Goal: Task Accomplishment & Management: Complete application form

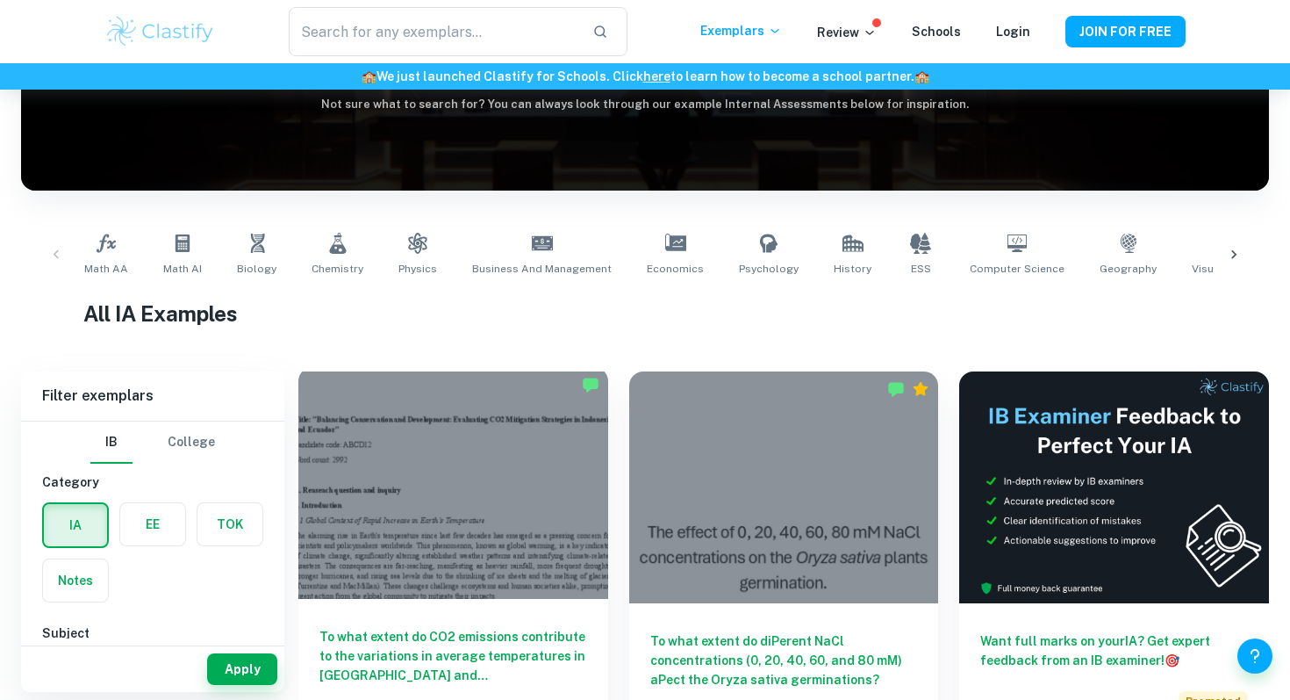
scroll to position [221, 0]
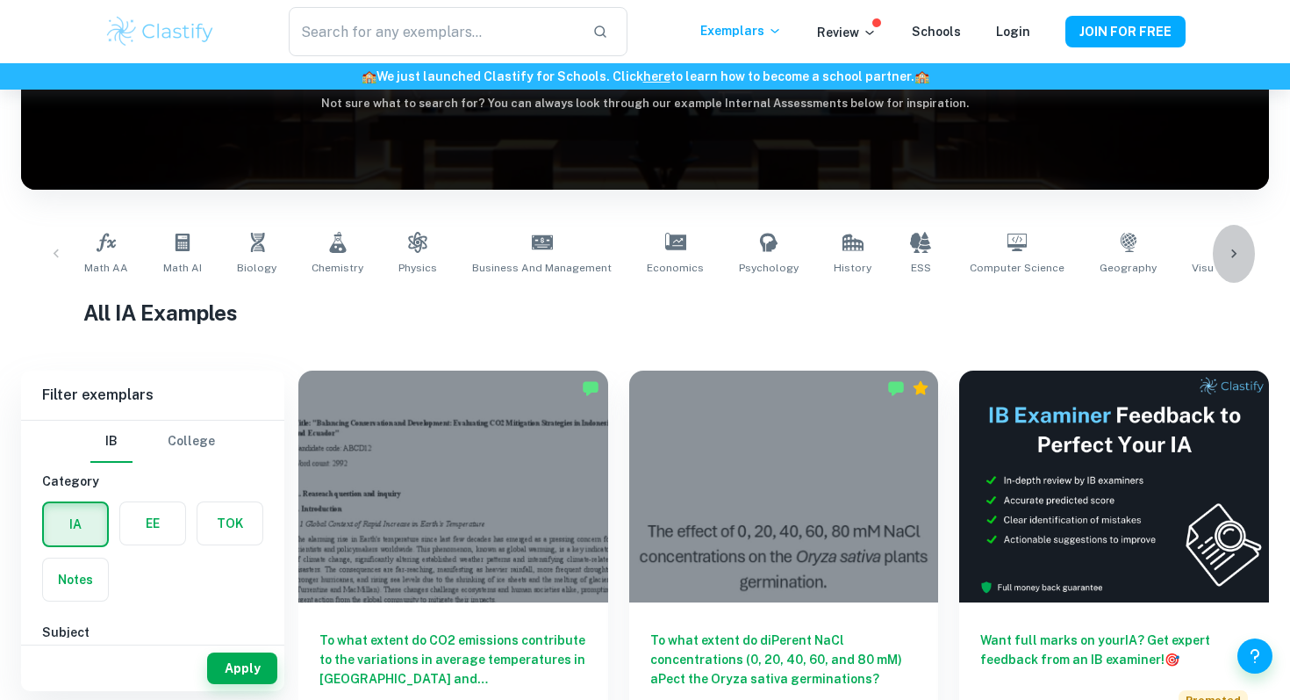
click at [1252, 240] on div at bounding box center [1234, 254] width 42 height 58
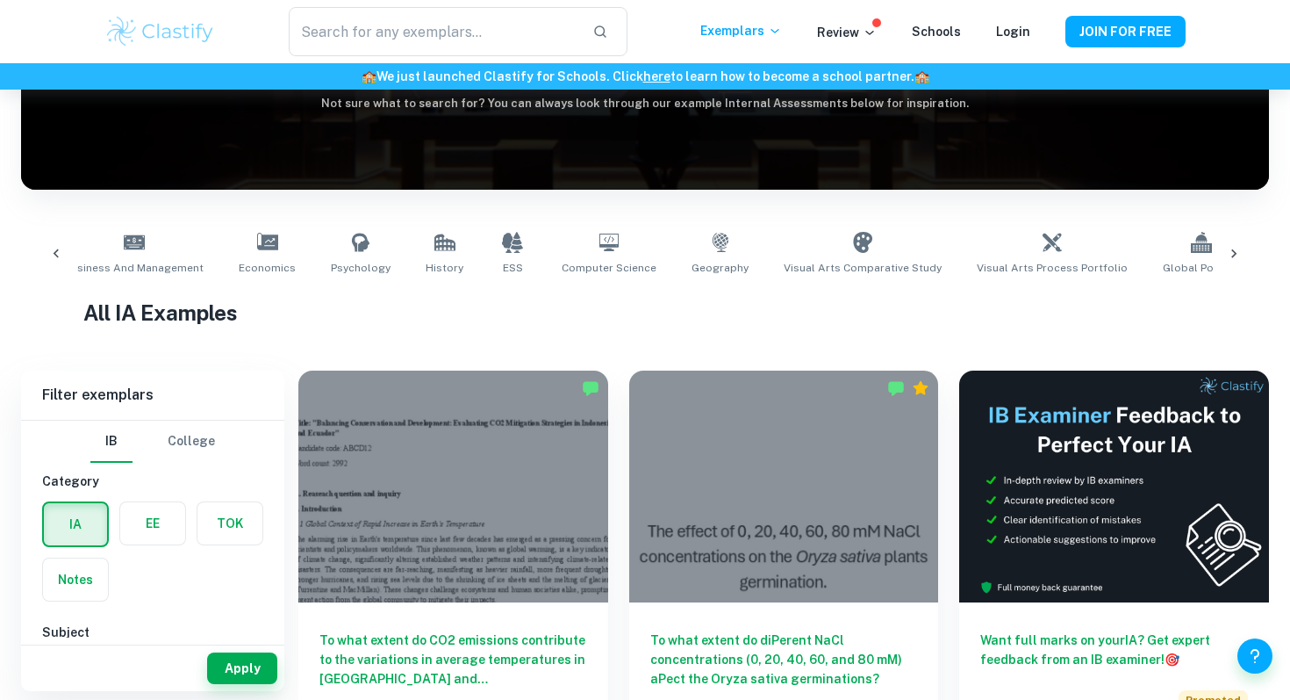
scroll to position [0, 987]
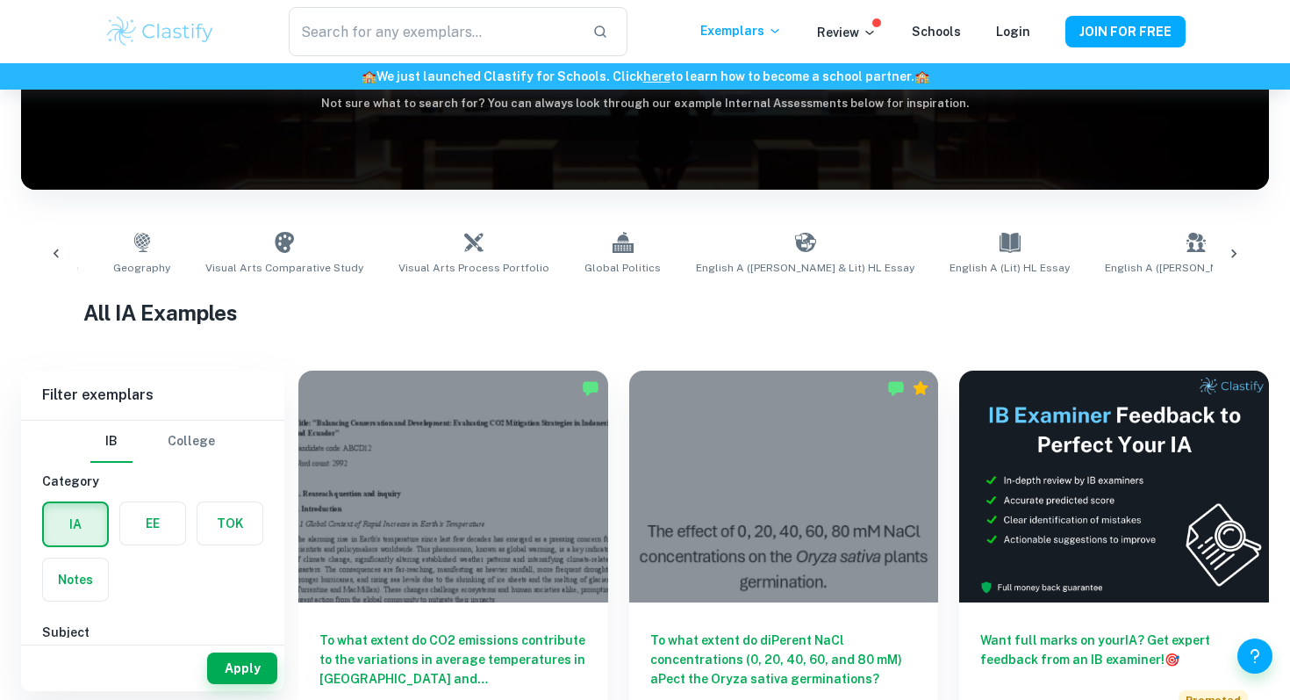
click at [817, 37] on div "Exemplars" at bounding box center [758, 31] width 117 height 21
click at [838, 33] on p "Review" at bounding box center [847, 32] width 60 height 19
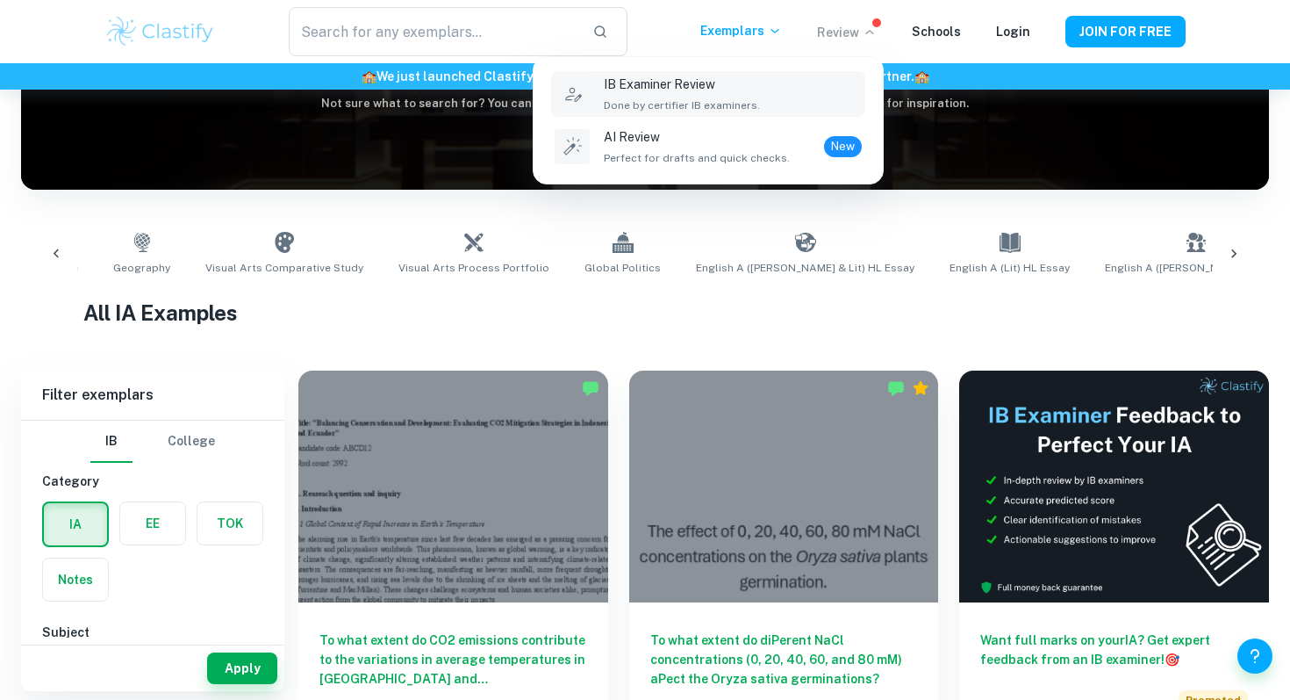
click at [664, 94] on div "IB Examiner Review Done by certifier IB examiners." at bounding box center [682, 94] width 156 height 39
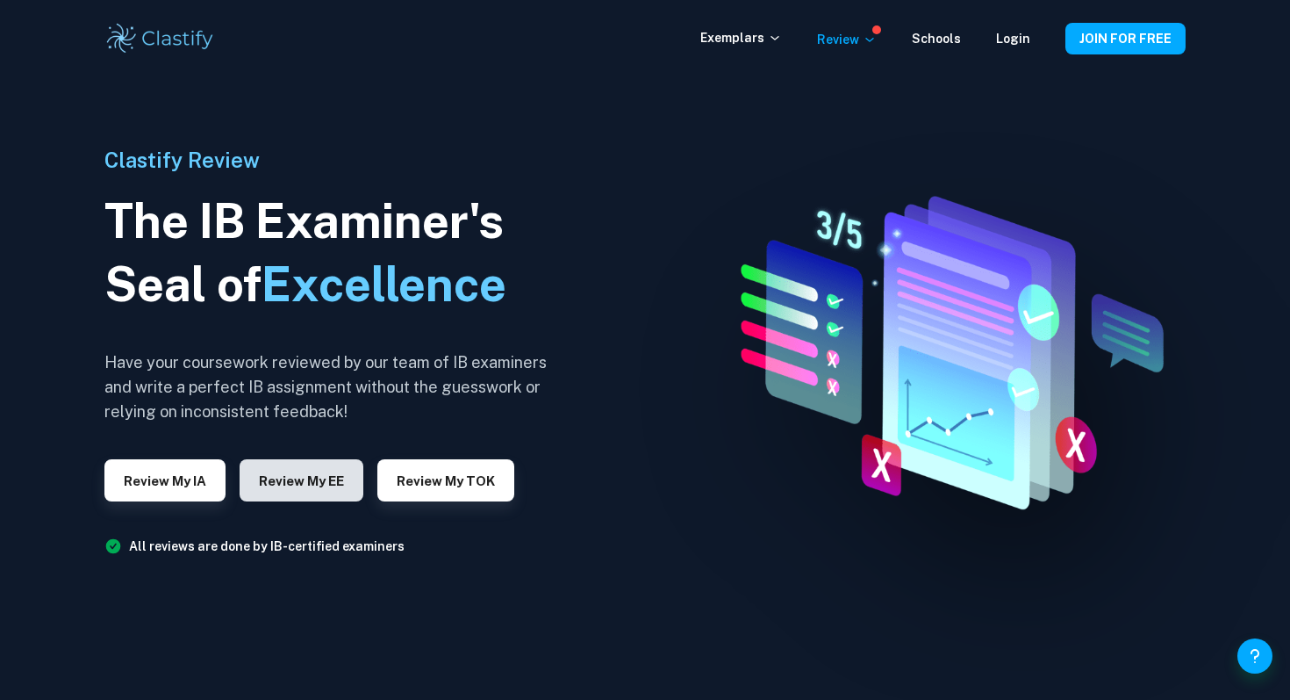
click at [324, 478] on button "Review my EE" at bounding box center [302, 480] width 124 height 42
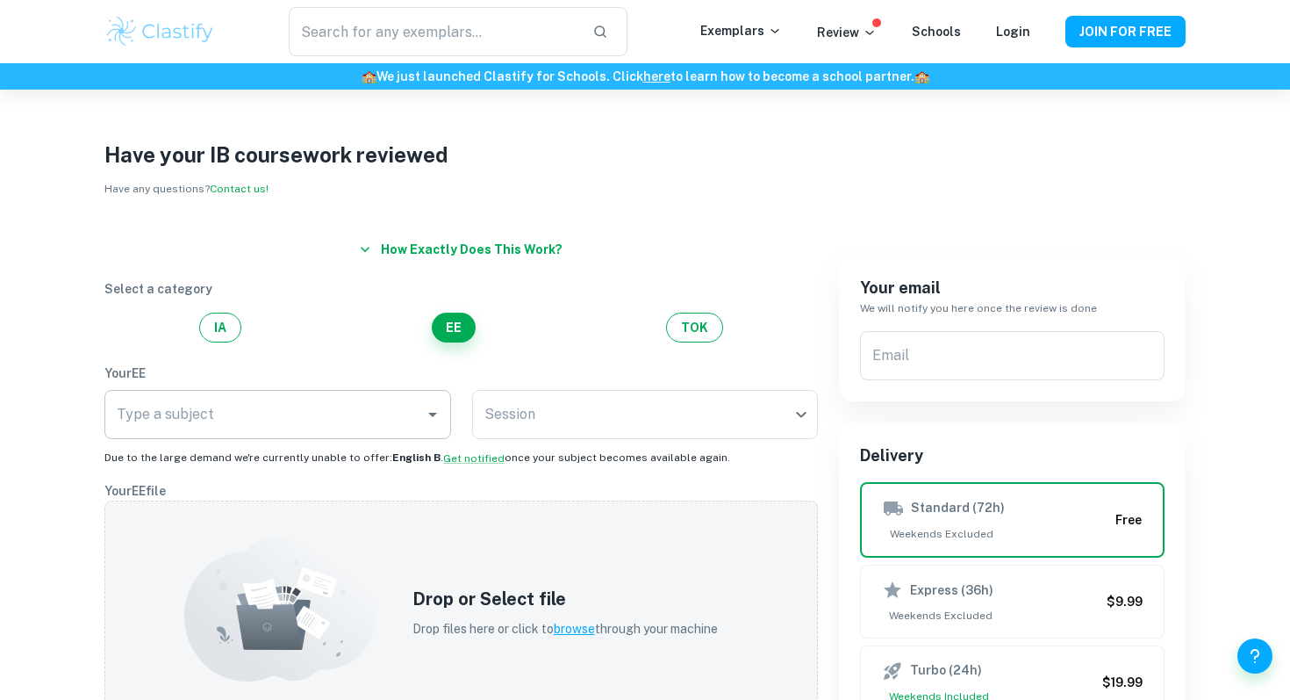
click at [333, 417] on input "Type a subject" at bounding box center [264, 414] width 305 height 33
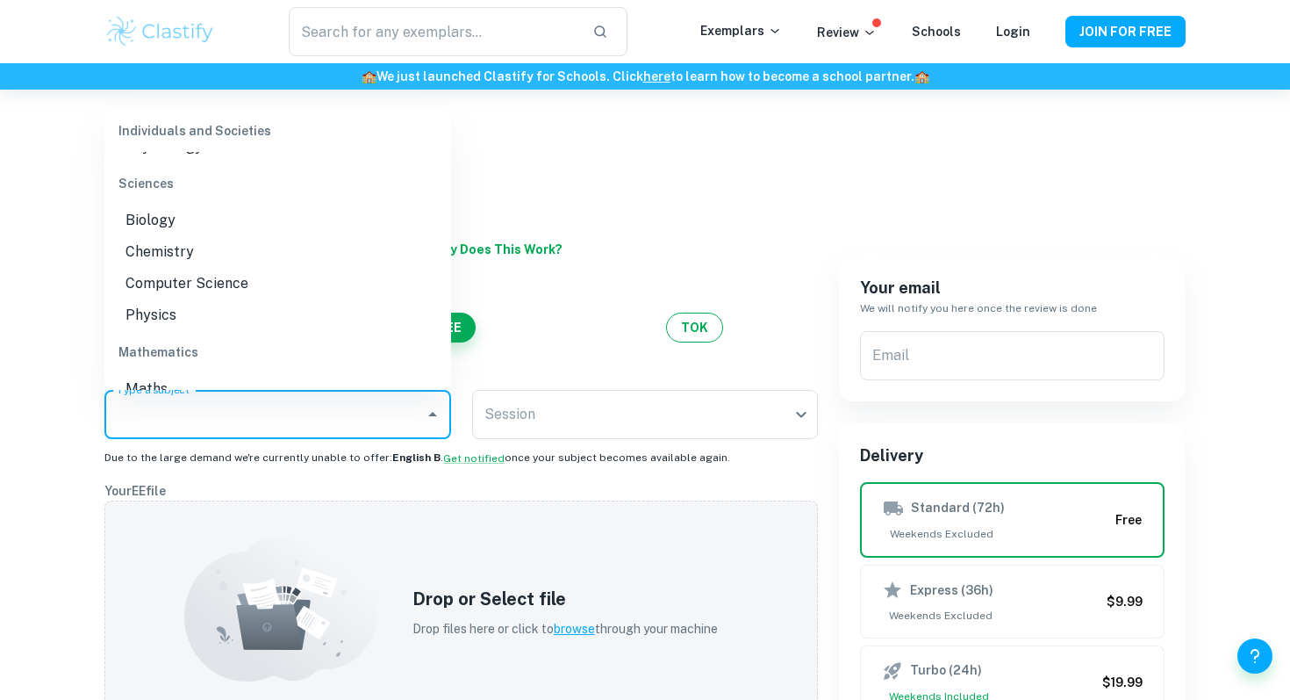
scroll to position [367, 0]
click at [219, 229] on li "Biology" at bounding box center [277, 219] width 347 height 32
type input "Biology"
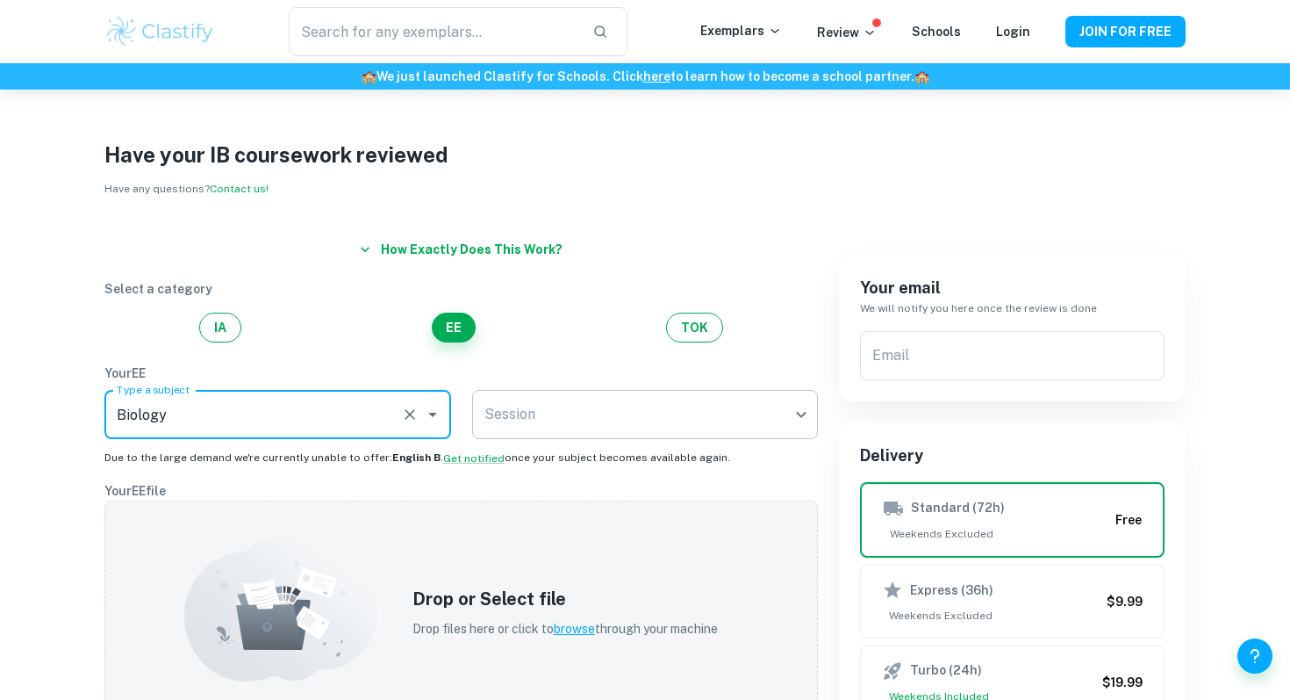
click at [531, 430] on body "We value your privacy We use cookies to enhance your browsing experience, serve…" at bounding box center [645, 440] width 1290 height 700
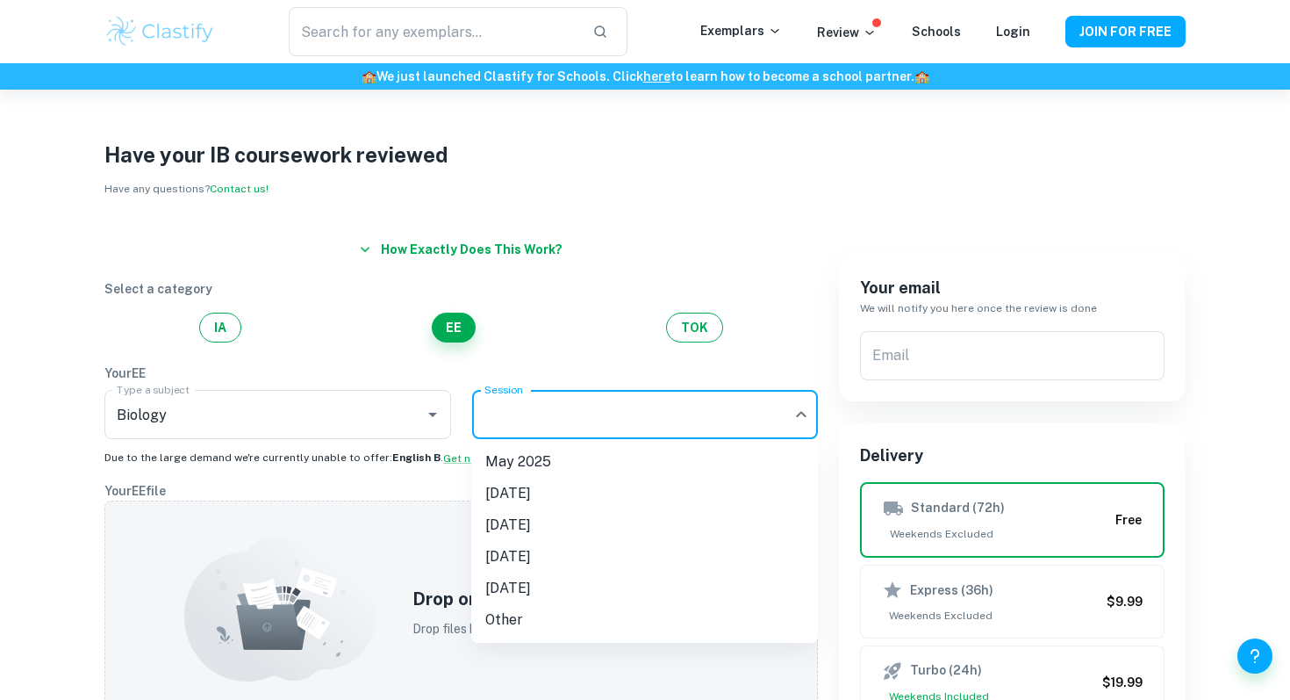
click at [527, 533] on li "May 2026" at bounding box center [644, 525] width 347 height 32
type input "M26"
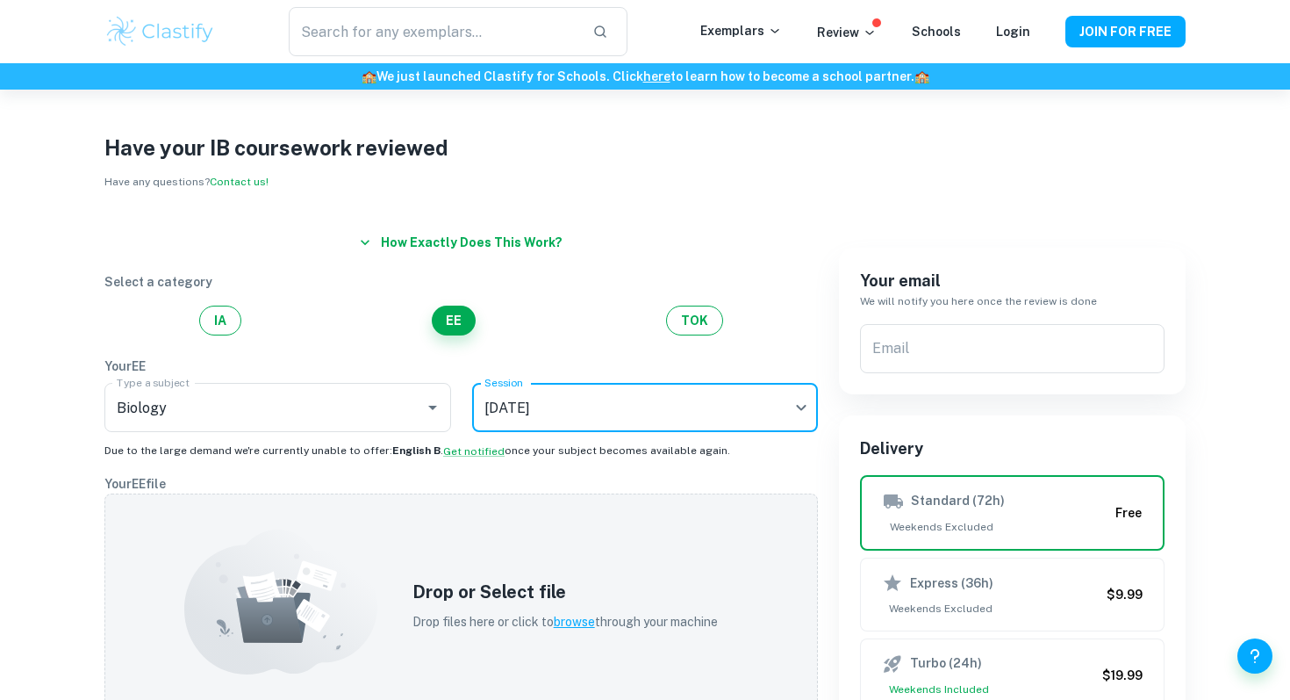
scroll to position [0, 0]
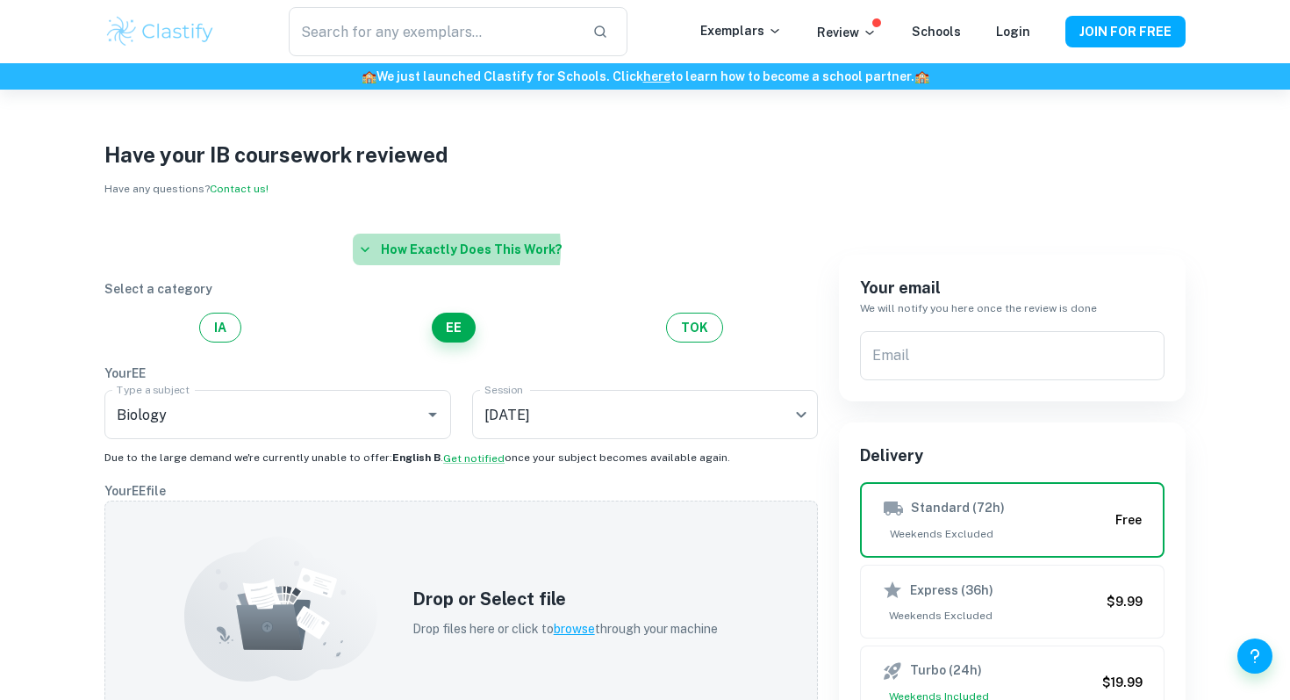
click at [417, 248] on button "How exactly does this work?" at bounding box center [461, 249] width 217 height 32
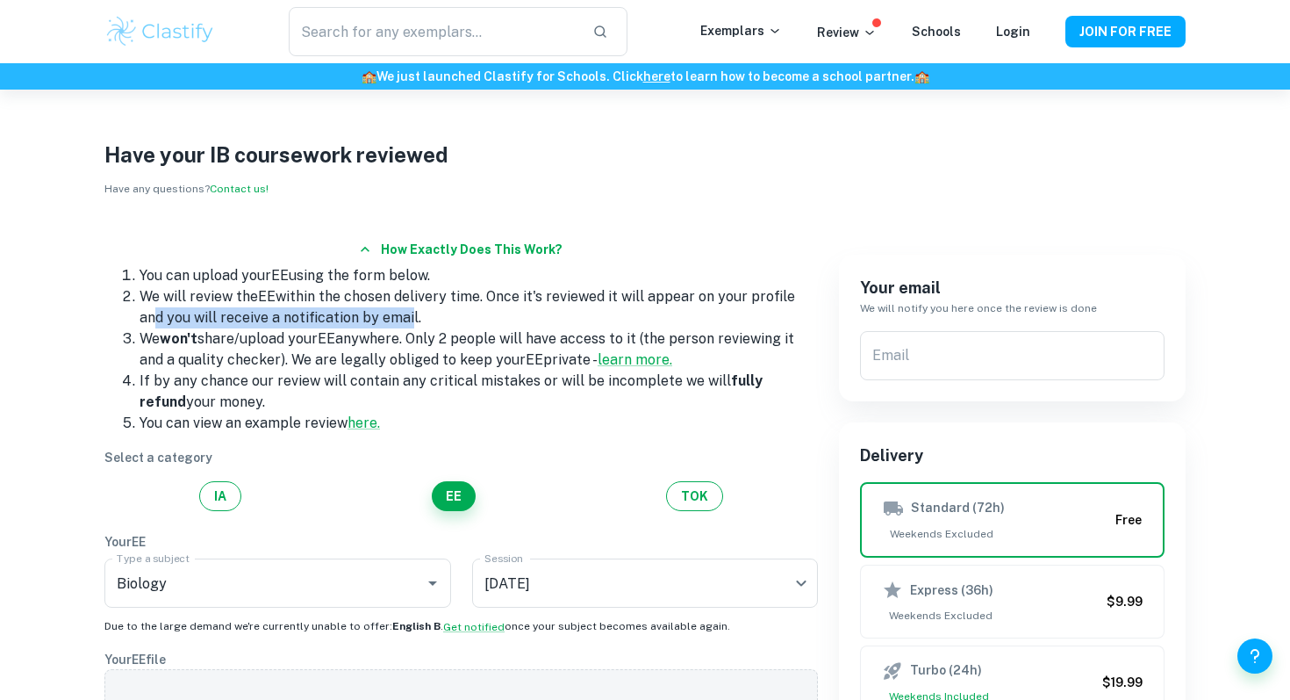
drag, startPoint x: 145, startPoint y: 314, endPoint x: 412, endPoint y: 309, distance: 266.9
click at [411, 311] on li "We will review the EE within the chosen delivery time. Once it's reviewed it wi…" at bounding box center [479, 307] width 678 height 42
click at [276, 324] on li "We will review the EE within the chosen delivery time. Once it's reviewed it wi…" at bounding box center [479, 307] width 678 height 42
click at [856, 35] on p "Review" at bounding box center [847, 32] width 60 height 19
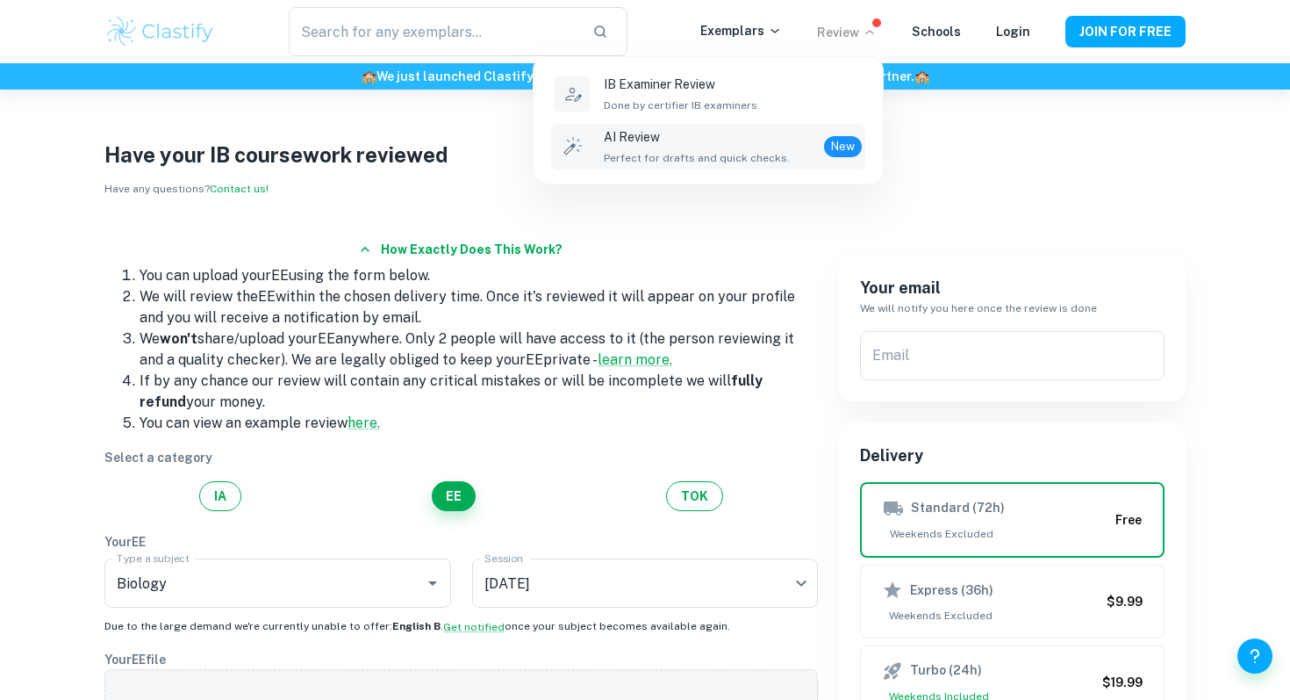
click at [671, 147] on div "AI Review Perfect for drafts and quick checks." at bounding box center [697, 146] width 186 height 39
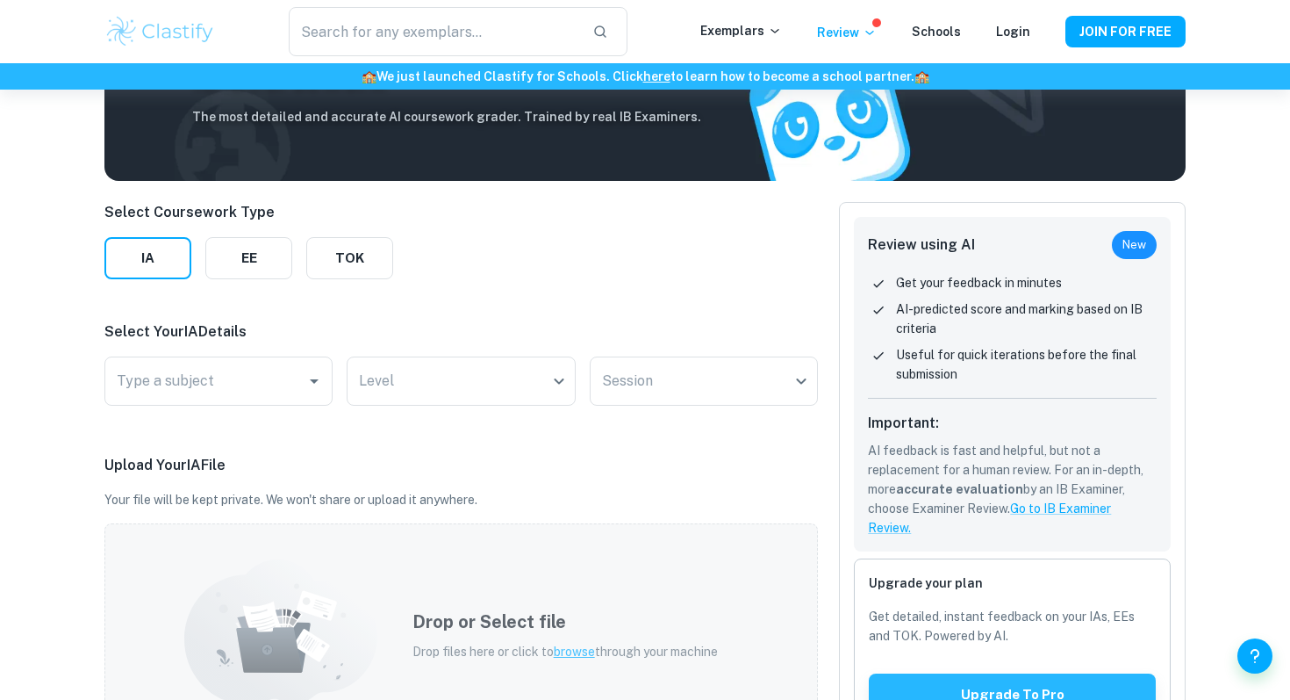
scroll to position [50, 0]
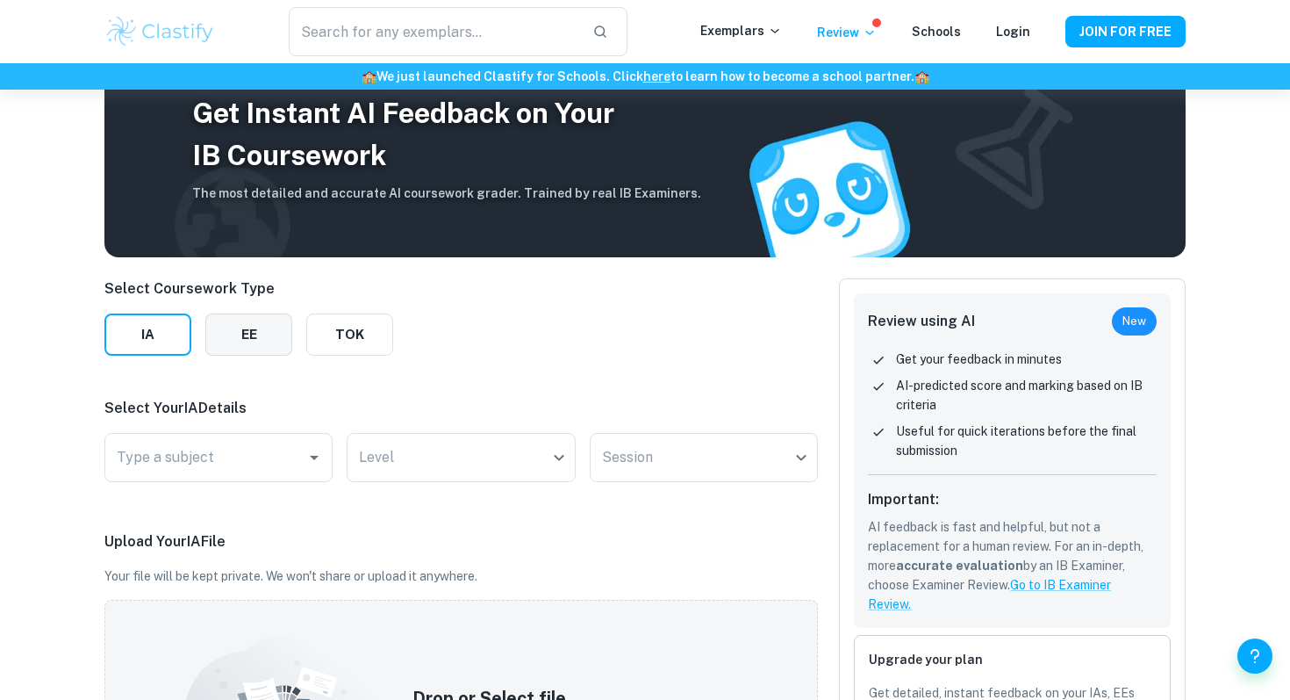
click at [247, 334] on button "EE" at bounding box center [248, 334] width 87 height 42
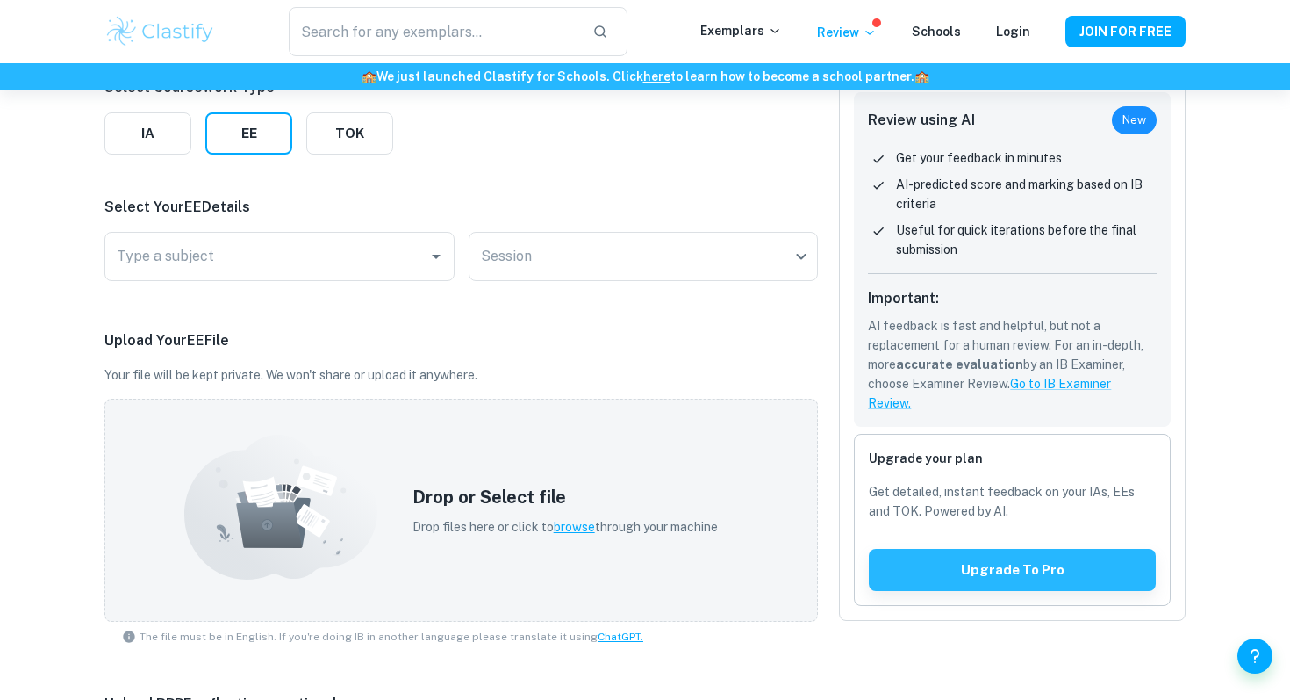
scroll to position [4, 0]
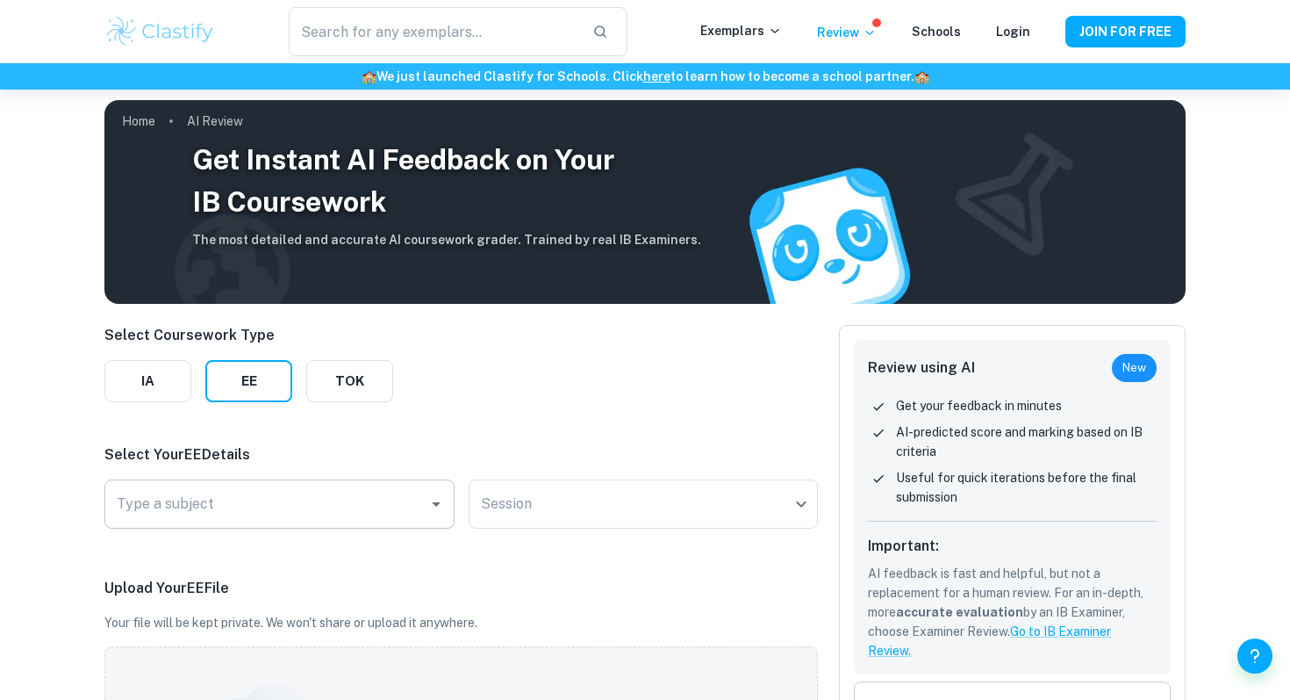
click at [312, 506] on input "Type a subject" at bounding box center [266, 503] width 308 height 33
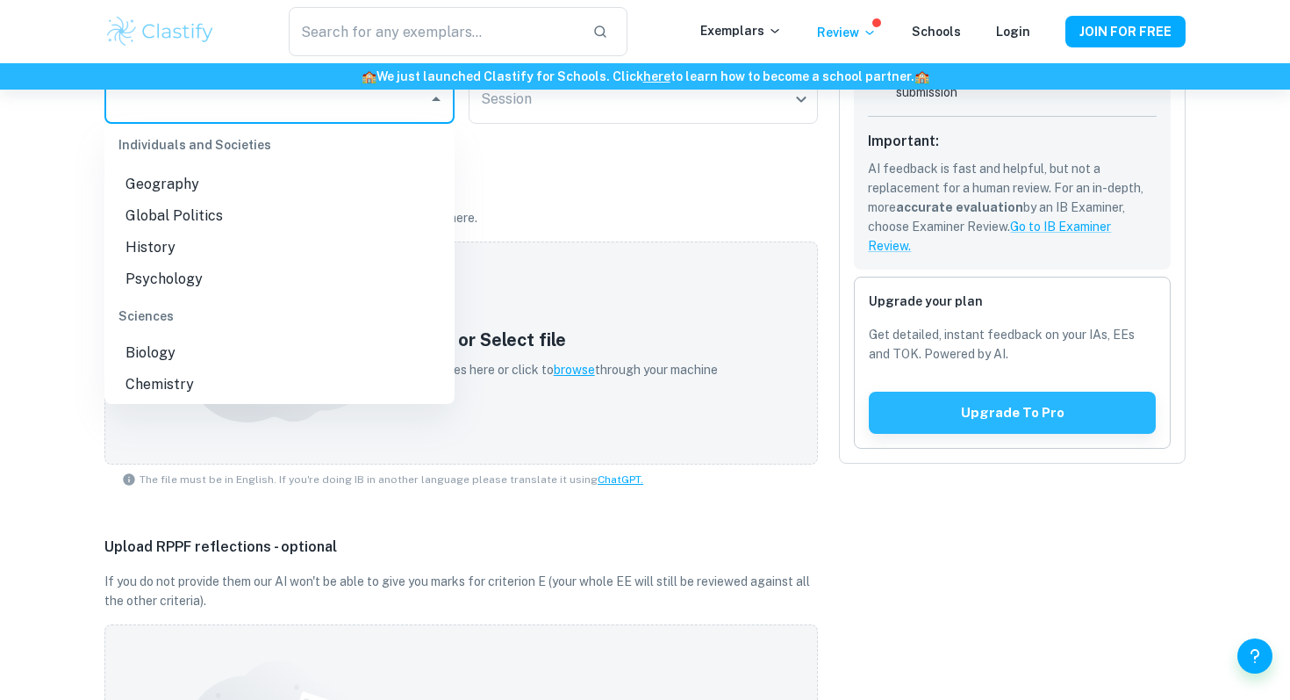
scroll to position [248, 0]
click at [176, 355] on li "Biology" at bounding box center [279, 352] width 350 height 32
type input "Biology"
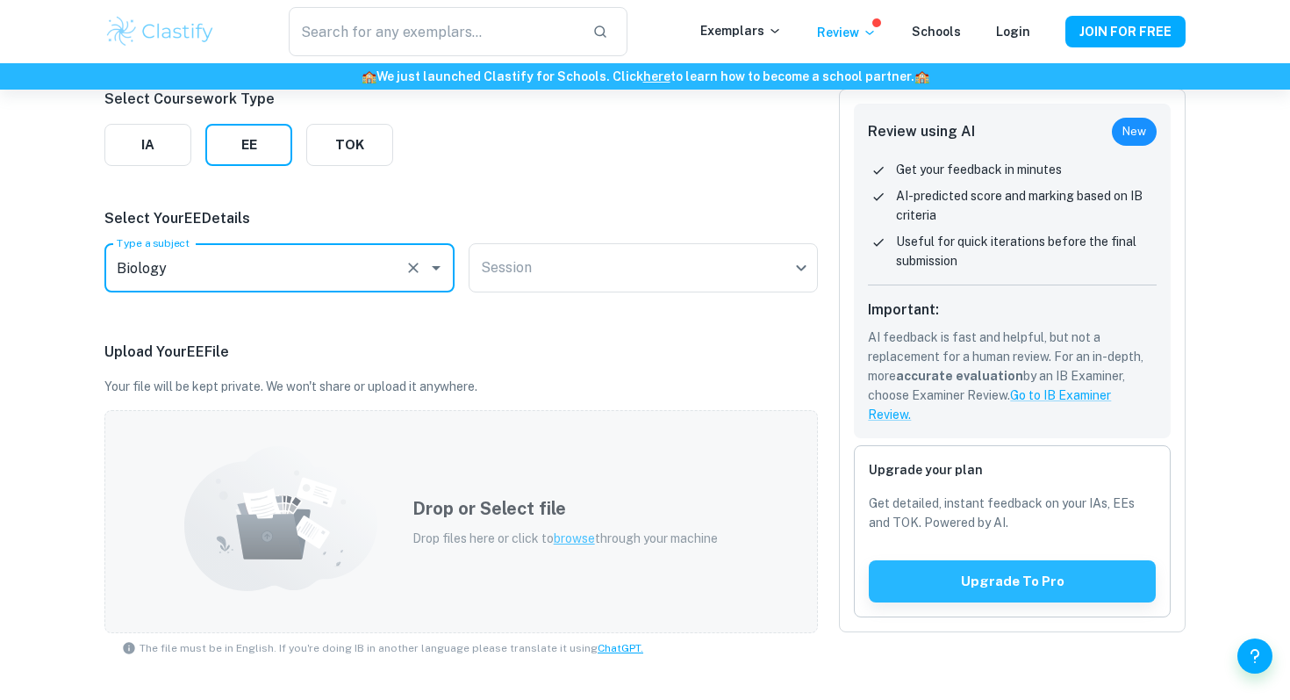
scroll to position [148, 0]
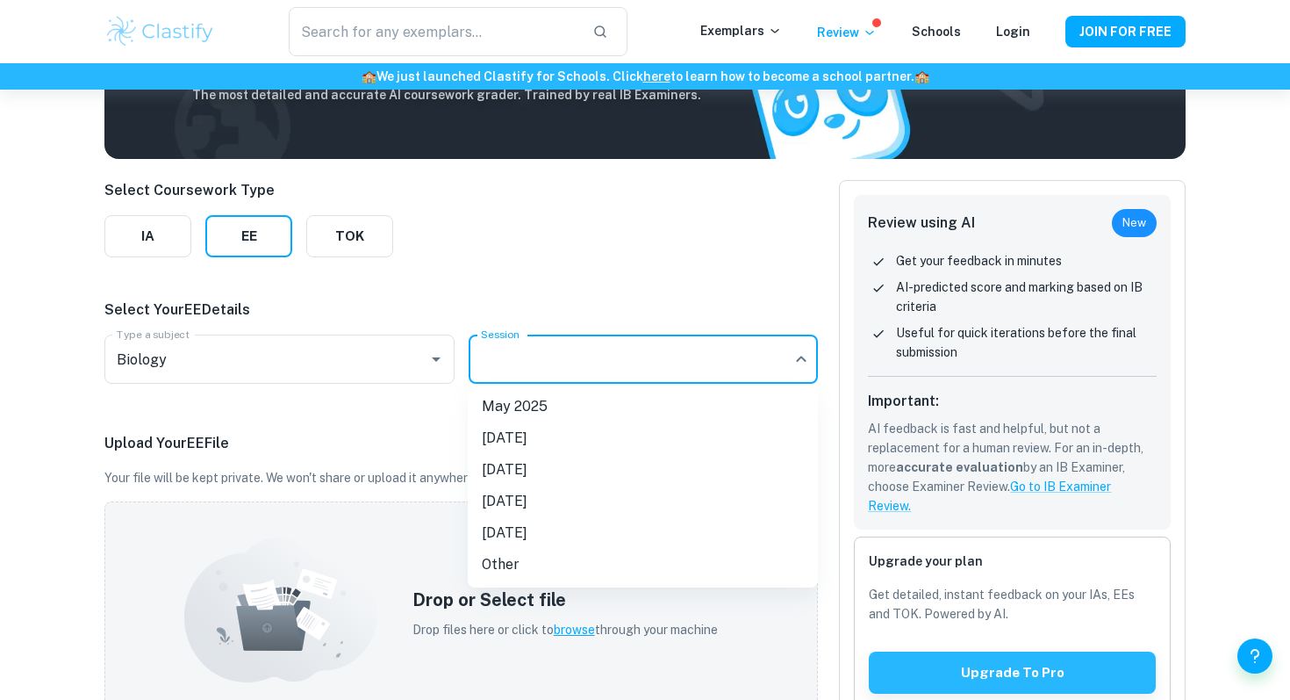
click at [556, 348] on body "We value your privacy We use cookies to enhance your browsing experience, serve…" at bounding box center [645, 291] width 1290 height 700
click at [505, 470] on li "May 2026" at bounding box center [643, 470] width 350 height 32
type input "M26"
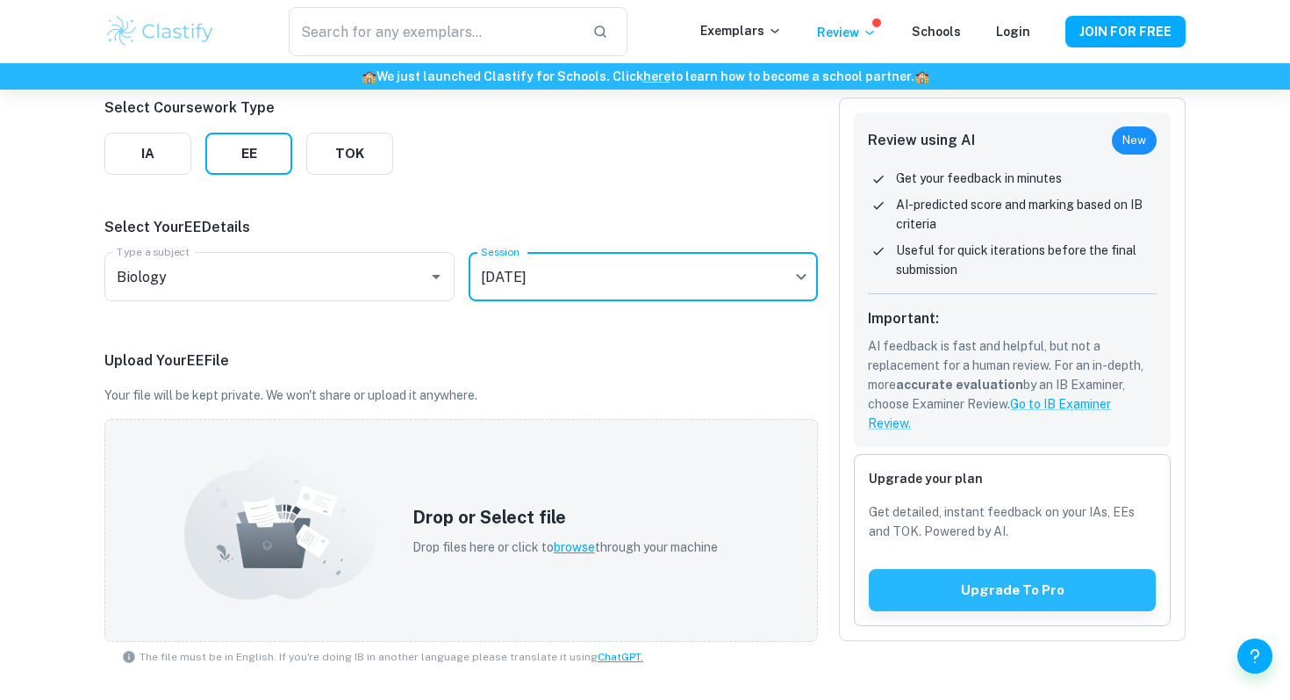
scroll to position [253, 0]
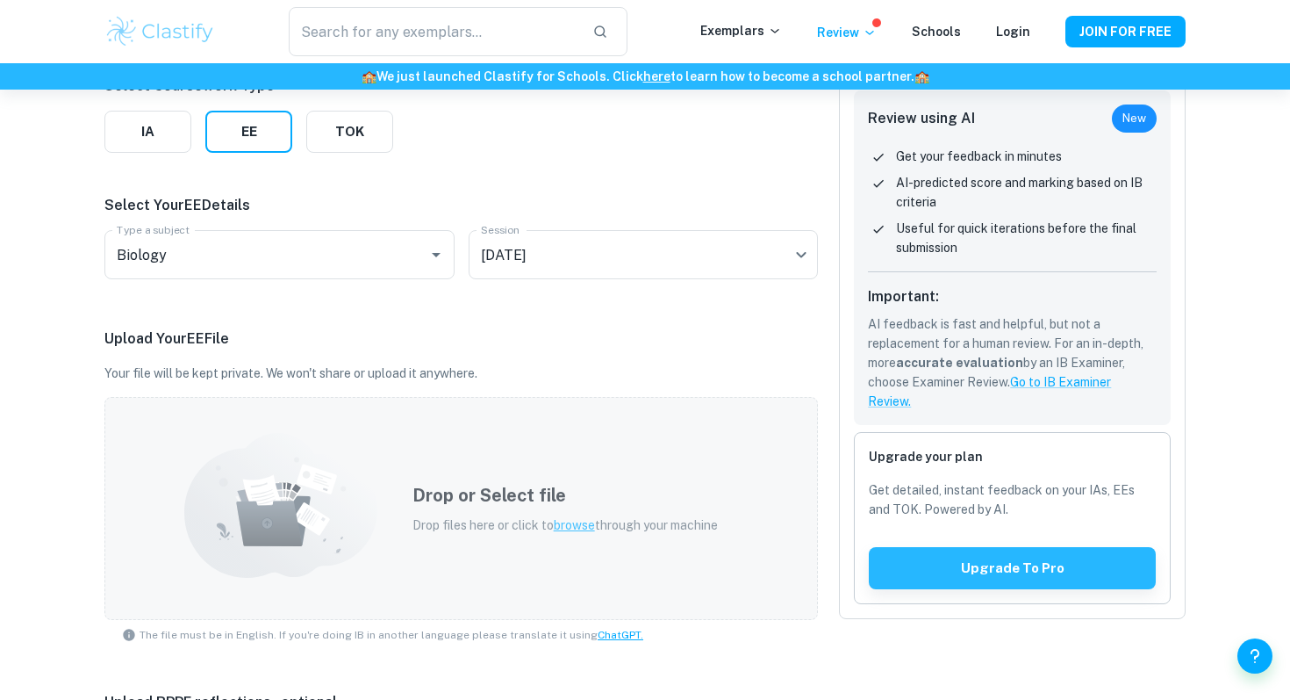
click at [420, 483] on h5 "Drop or Select file" at bounding box center [565, 495] width 305 height 26
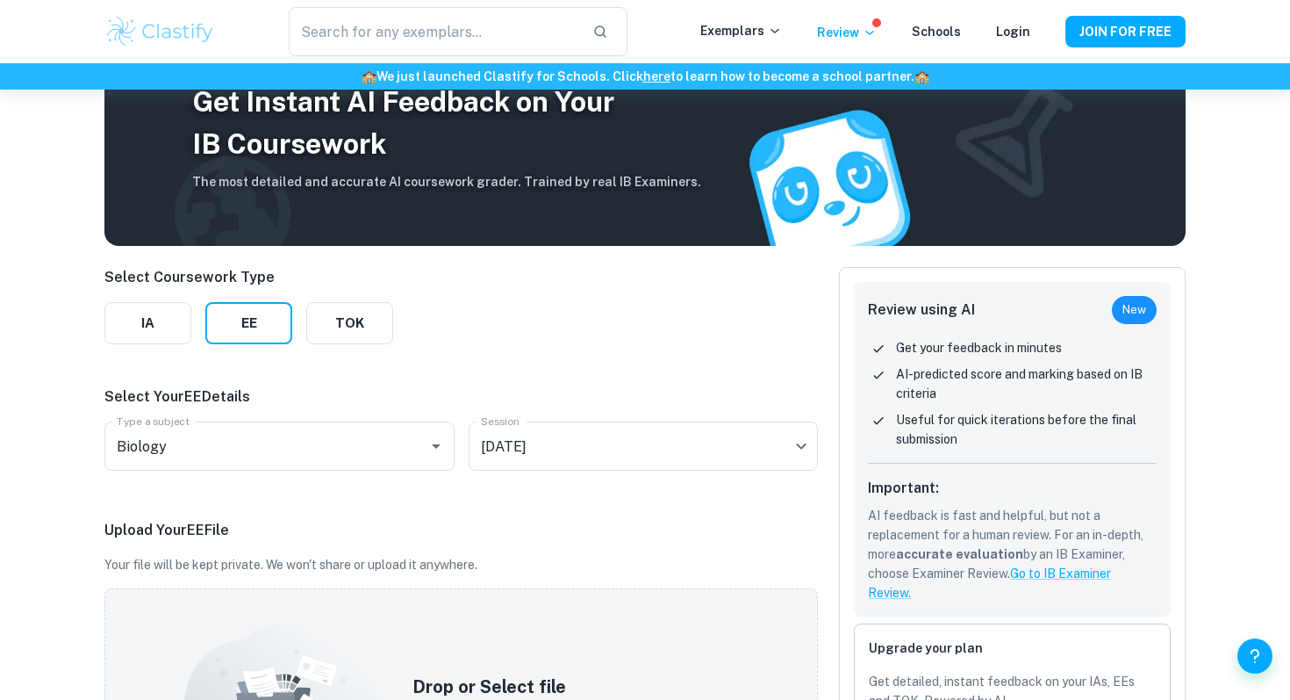
scroll to position [74, 0]
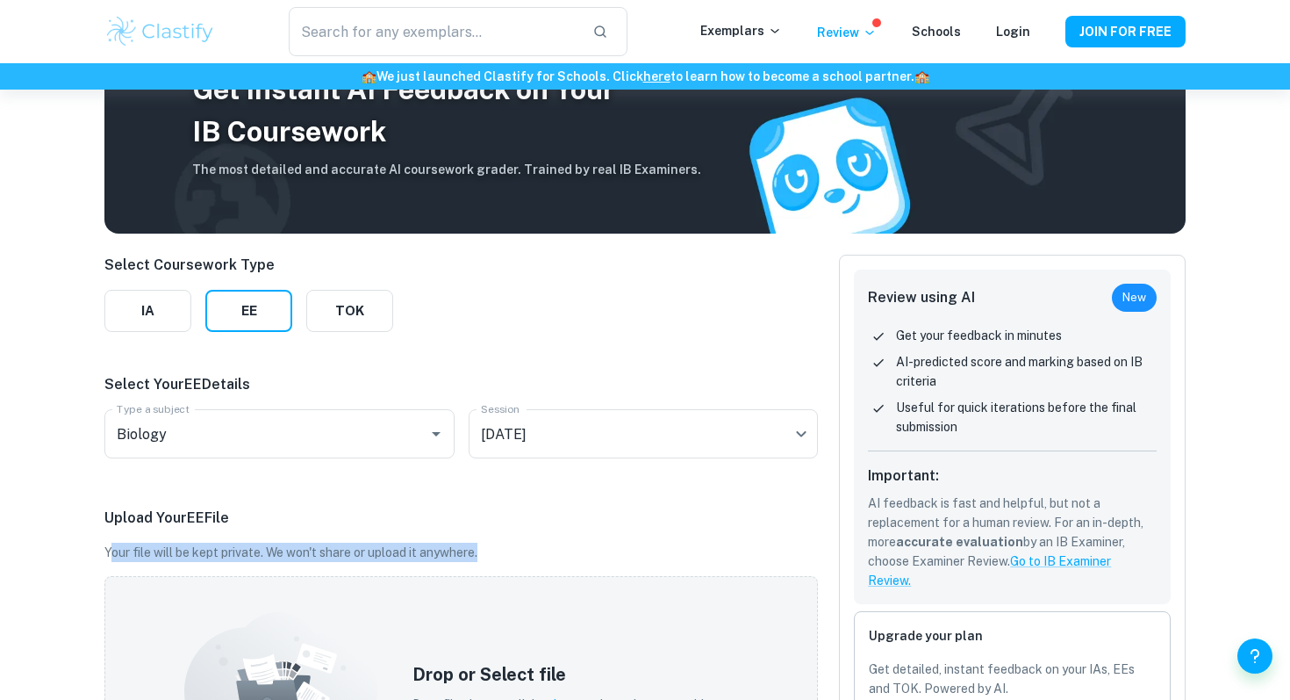
drag, startPoint x: 110, startPoint y: 549, endPoint x: 510, endPoint y: 554, distance: 400.3
click at [510, 555] on p "Your file will be kept private. We won't share or upload it anywhere." at bounding box center [461, 551] width 714 height 19
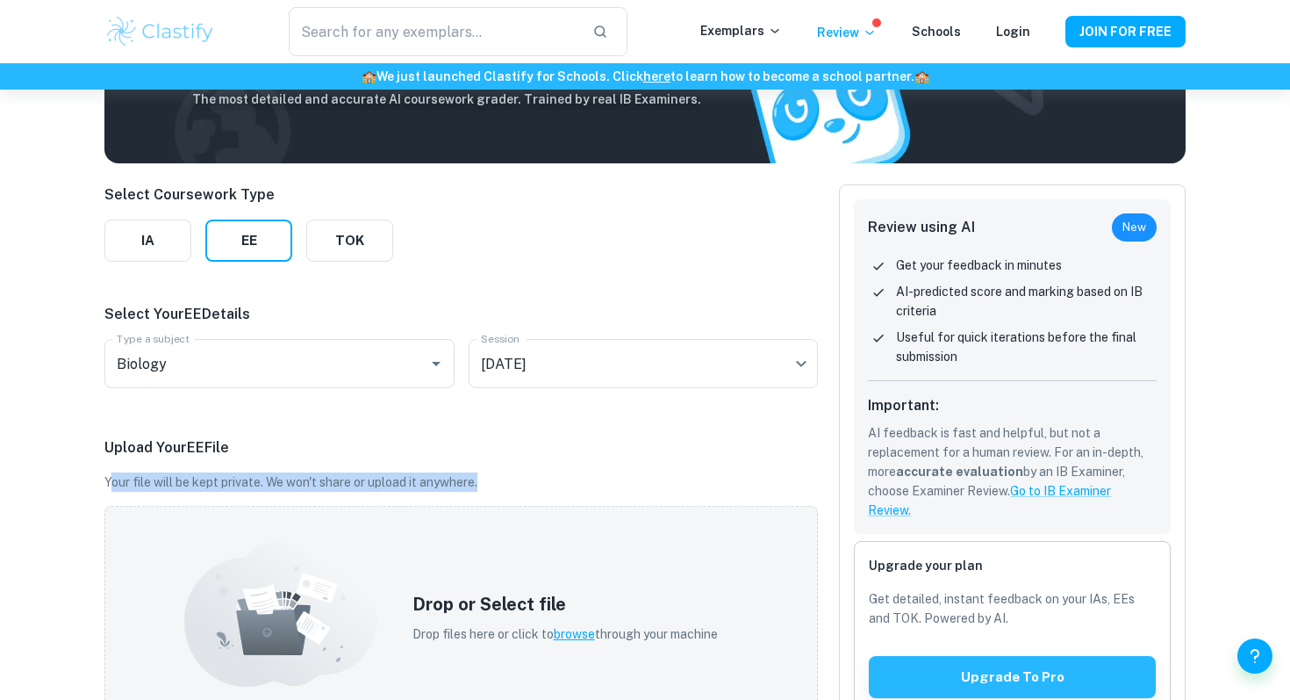
scroll to position [188, 0]
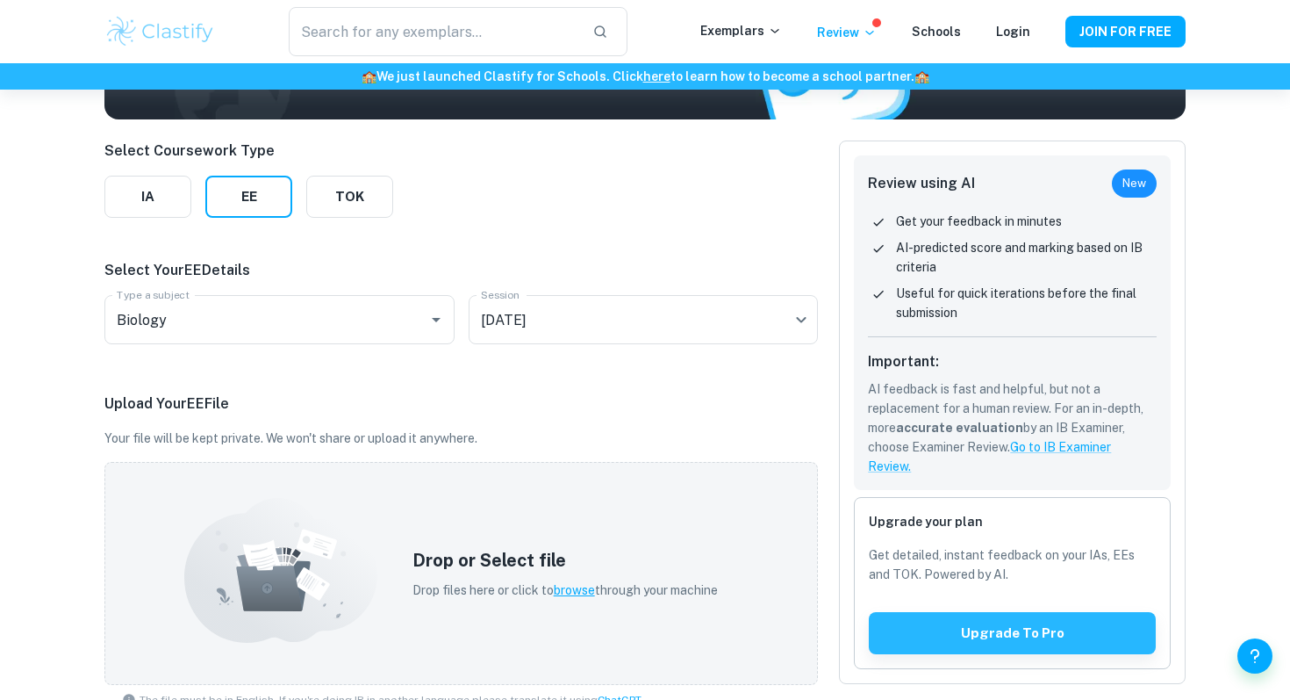
click at [433, 456] on div "Upload Your EE File Your file will be kept private. We won't share or upload it…" at bounding box center [461, 553] width 714 height 321
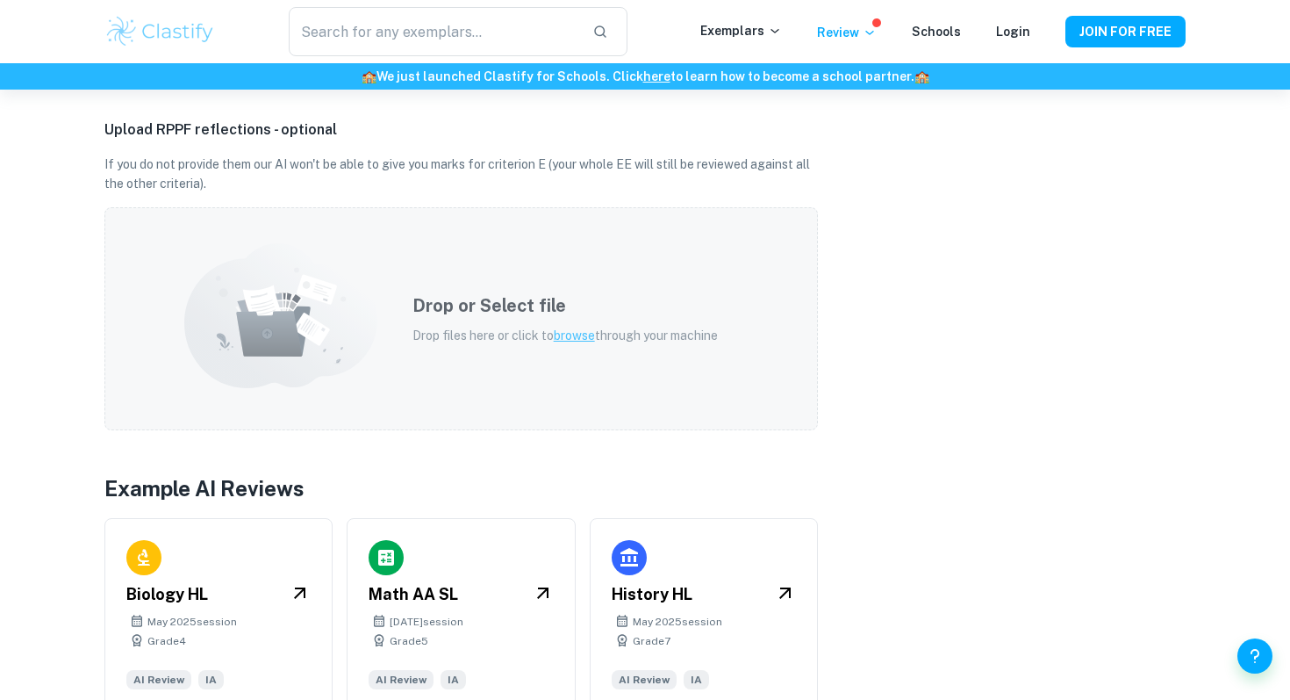
scroll to position [857, 0]
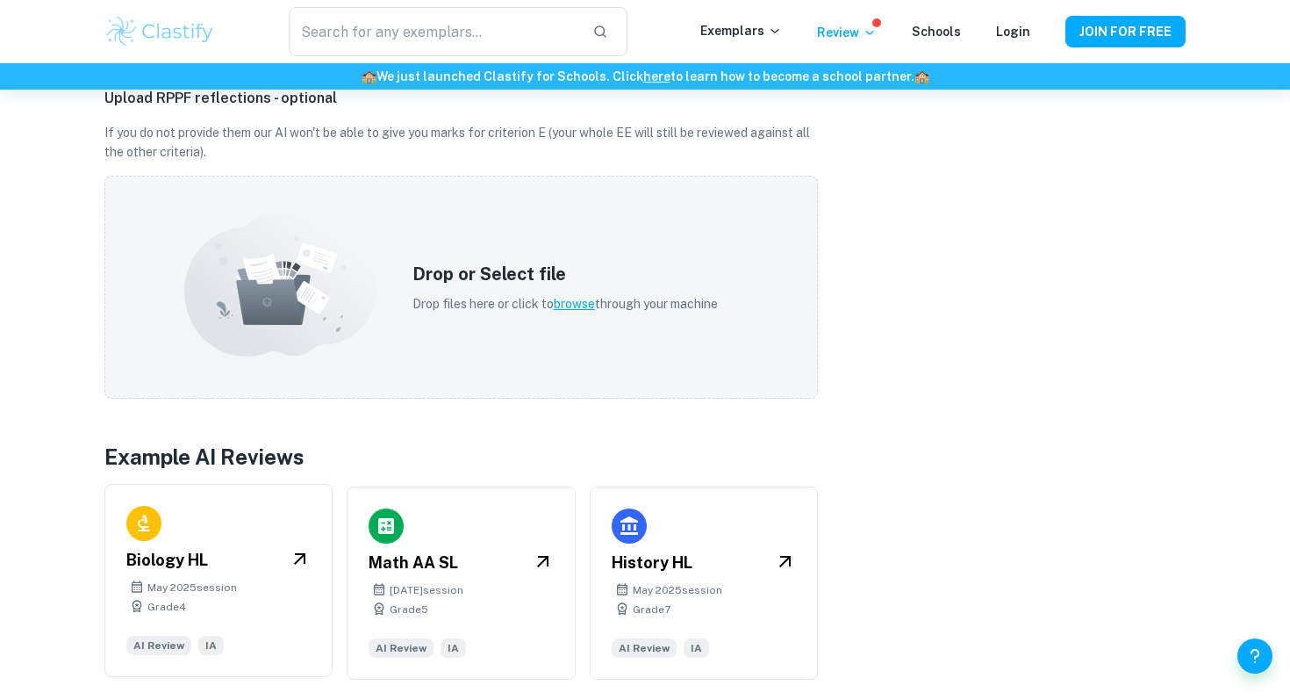
click at [278, 564] on div "Biology HL" at bounding box center [218, 560] width 184 height 25
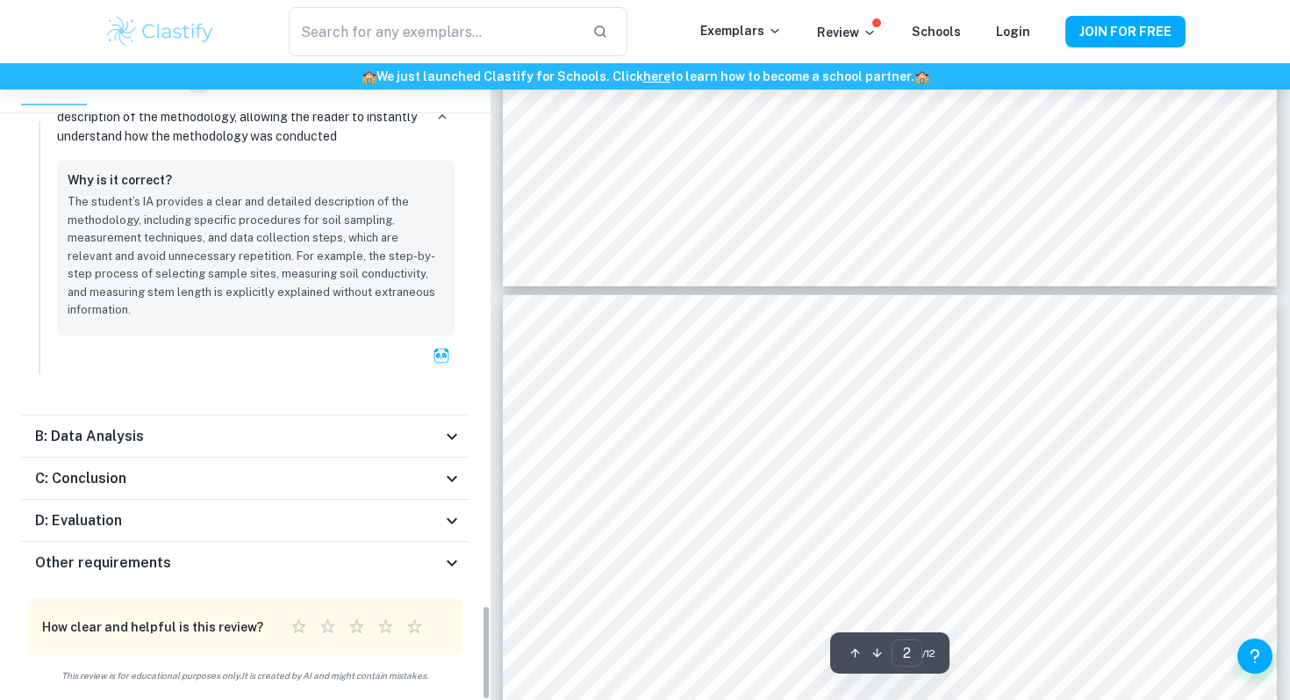
scroll to position [954, 0]
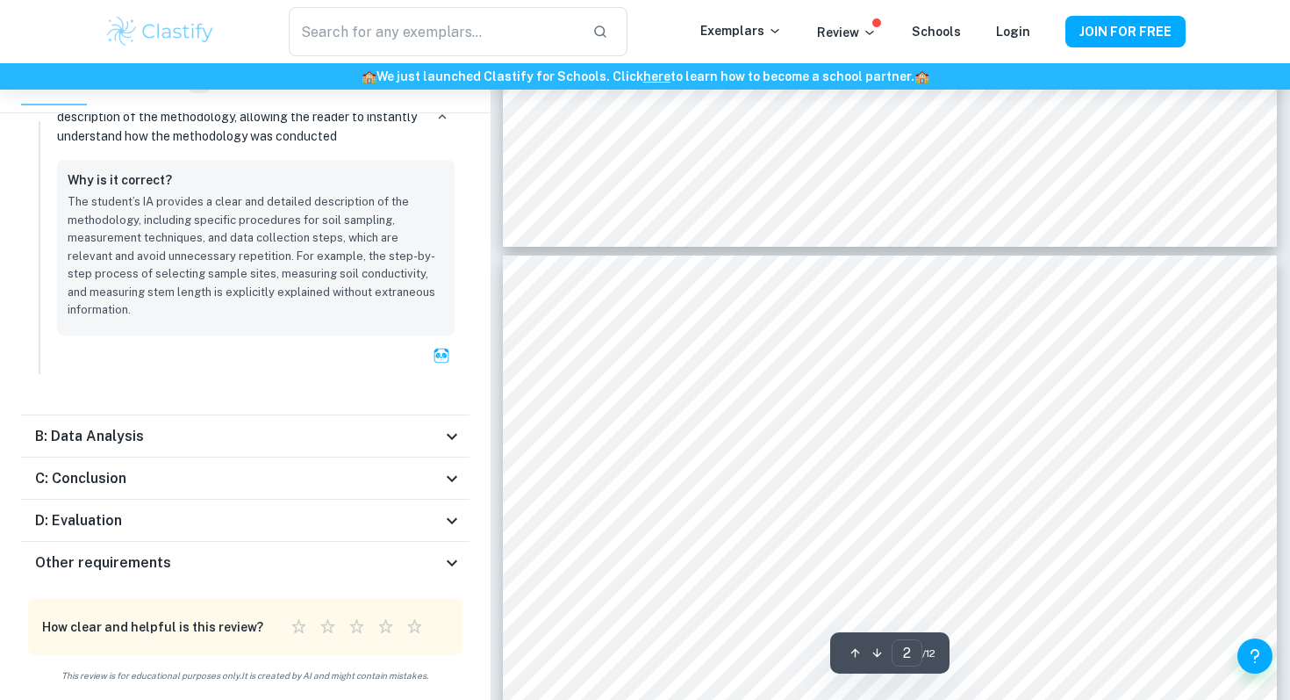
click at [331, 437] on div "B: Data Analysis" at bounding box center [238, 436] width 406 height 21
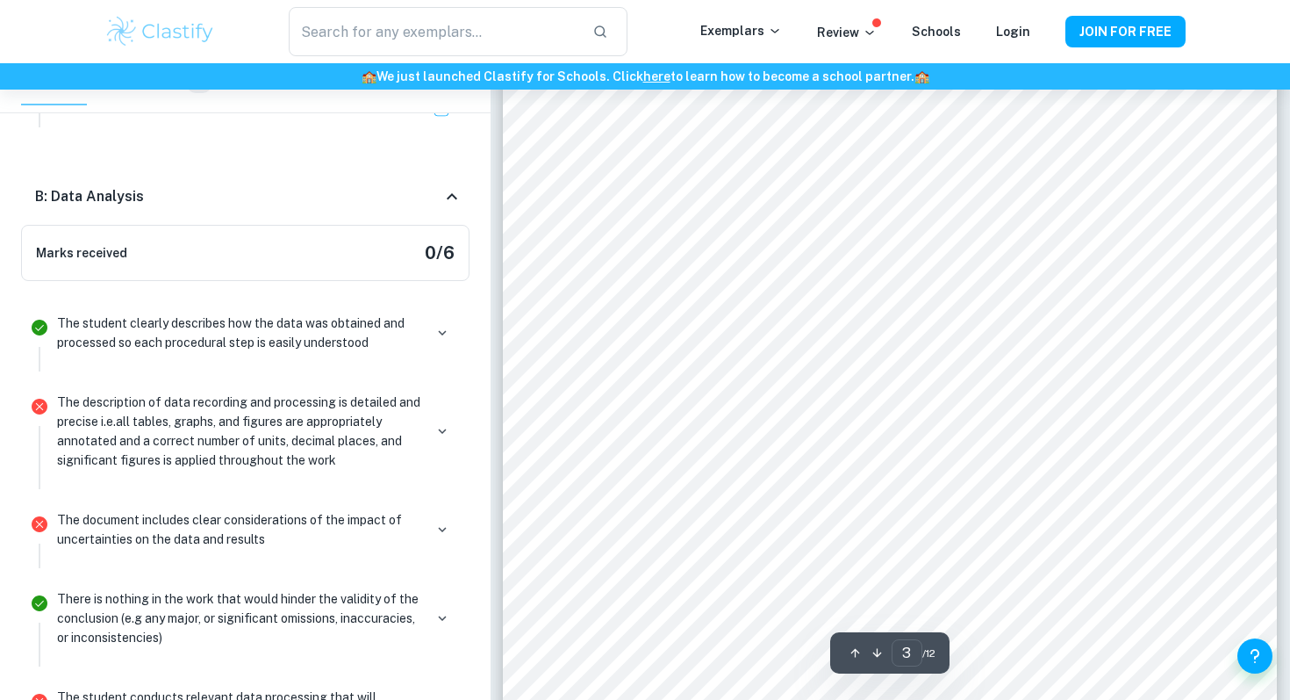
scroll to position [2664, 0]
type input "2"
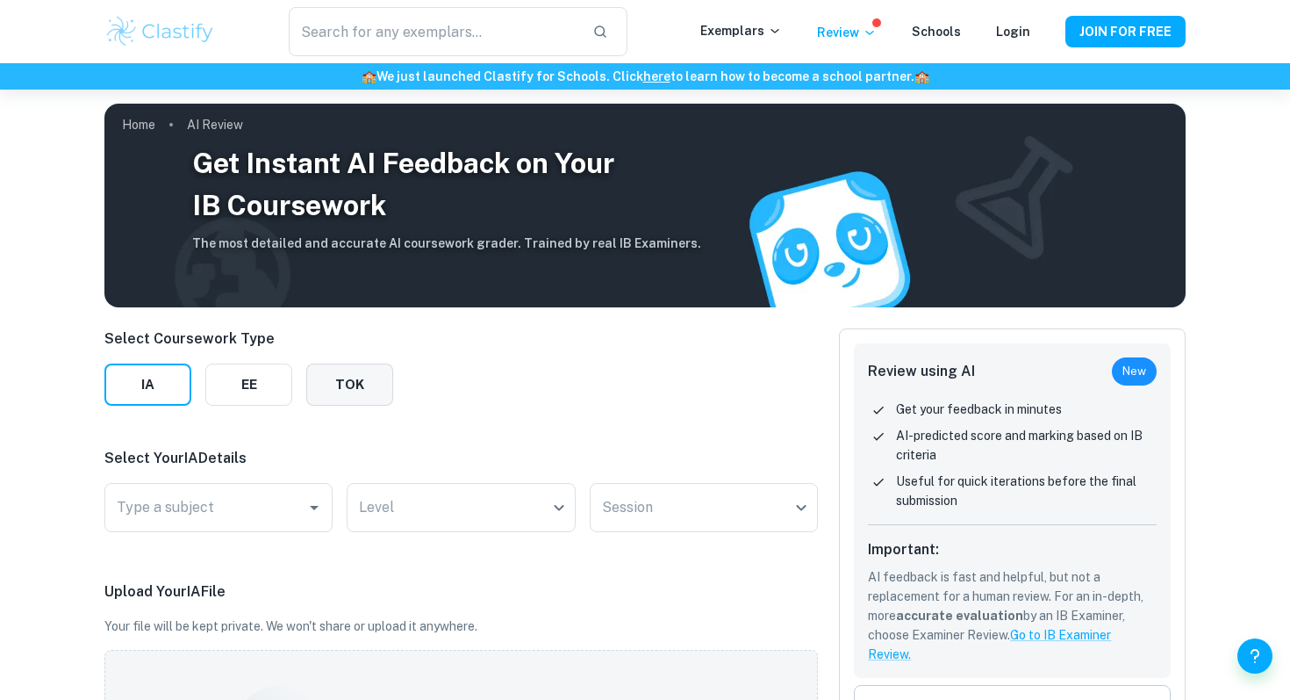
click at [375, 380] on button "TOK" at bounding box center [349, 384] width 87 height 42
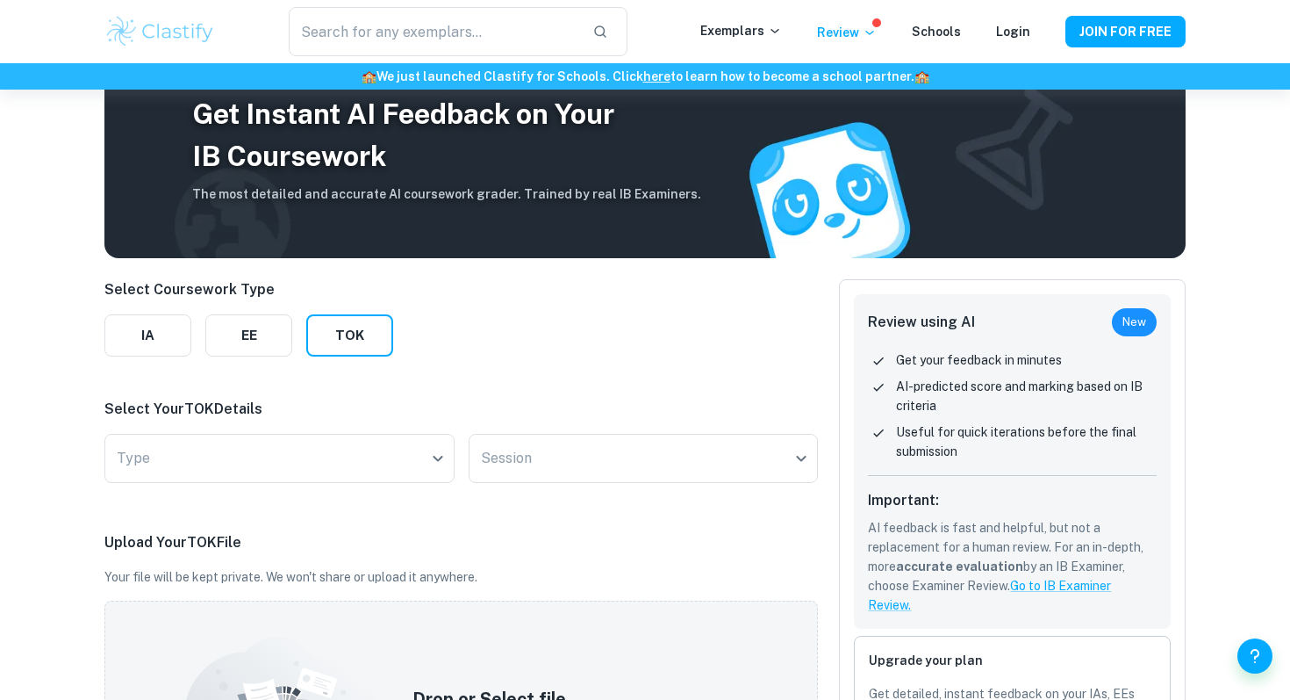
scroll to position [56, 0]
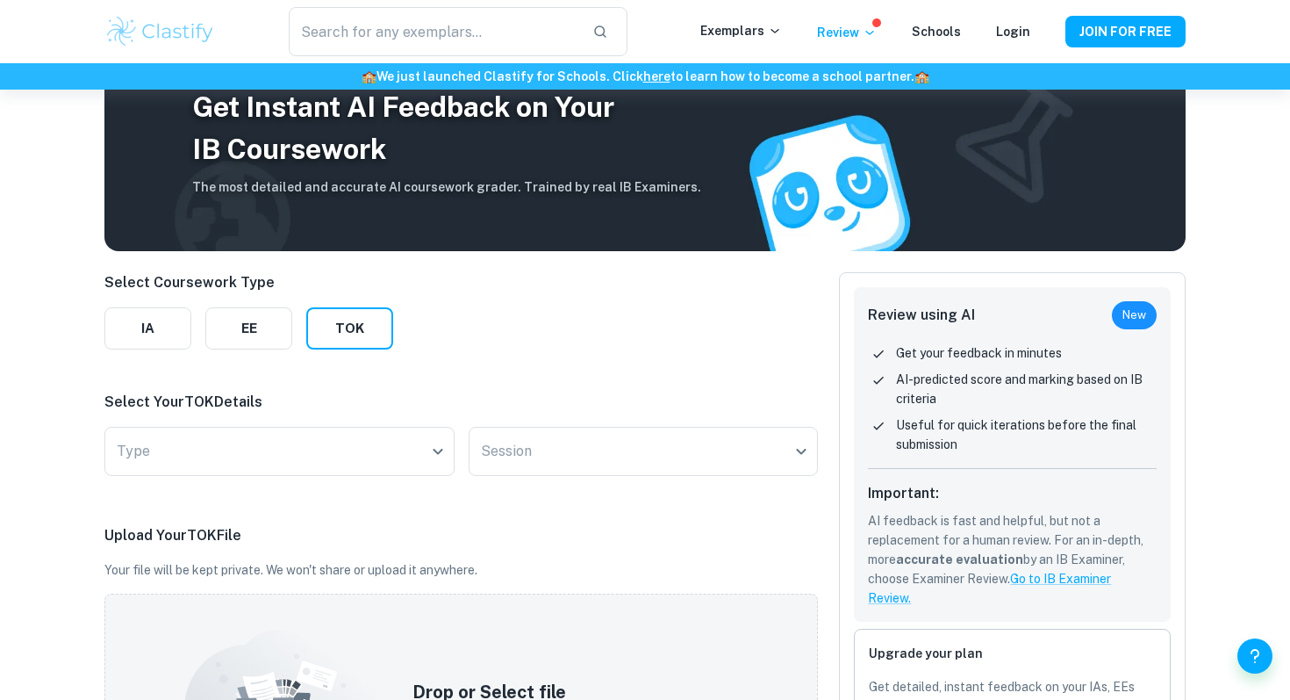
click at [352, 482] on div "Type ​ Type" at bounding box center [279, 455] width 350 height 56
click at [358, 468] on body "We value your privacy We use cookies to enhance your browsing experience, serve…" at bounding box center [645, 383] width 1290 height 700
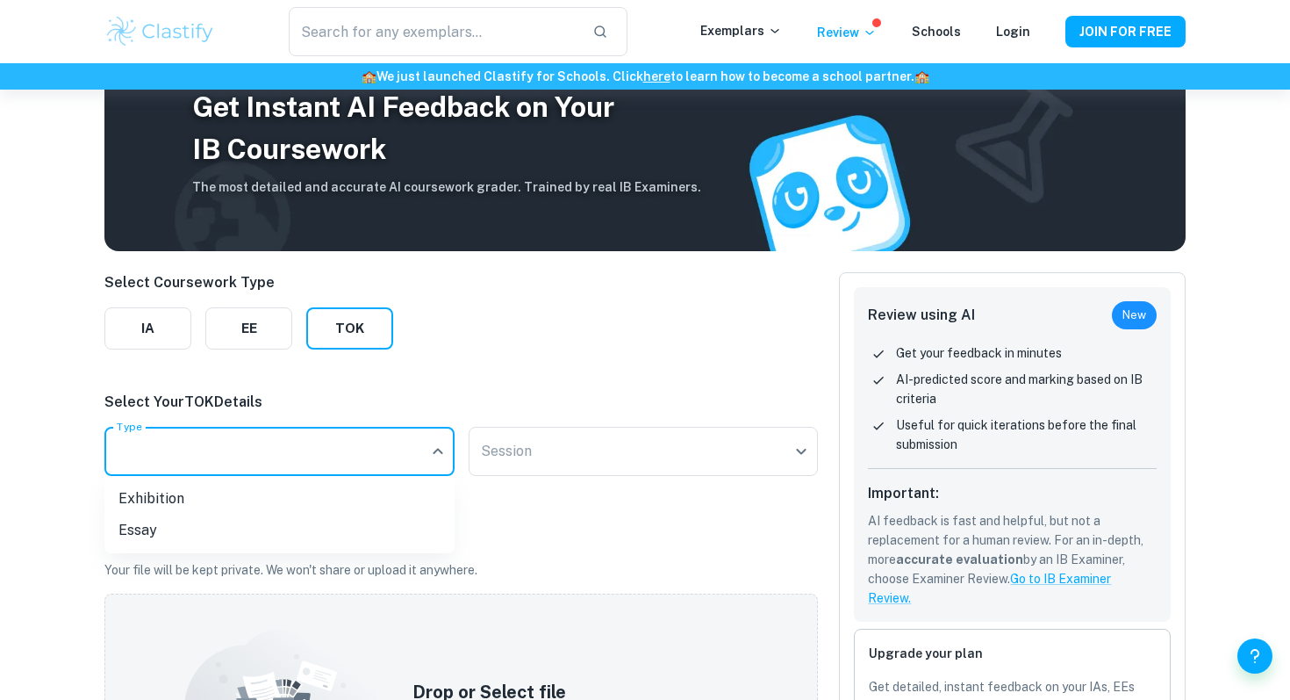
click at [294, 497] on li "Exhibition" at bounding box center [279, 499] width 350 height 32
type input "Exhibition"
click at [544, 443] on body "We value your privacy We use cookies to enhance your browsing experience, serve…" at bounding box center [645, 383] width 1290 height 700
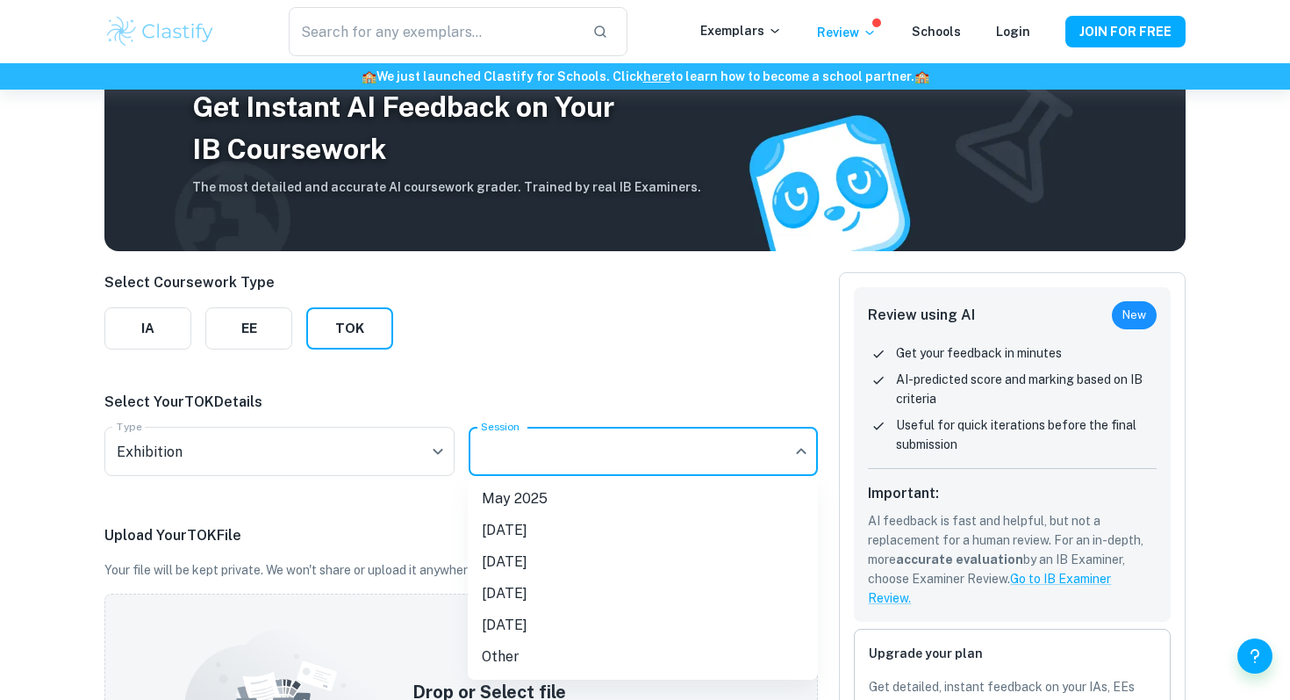
click at [532, 503] on li "May 2025" at bounding box center [643, 499] width 350 height 32
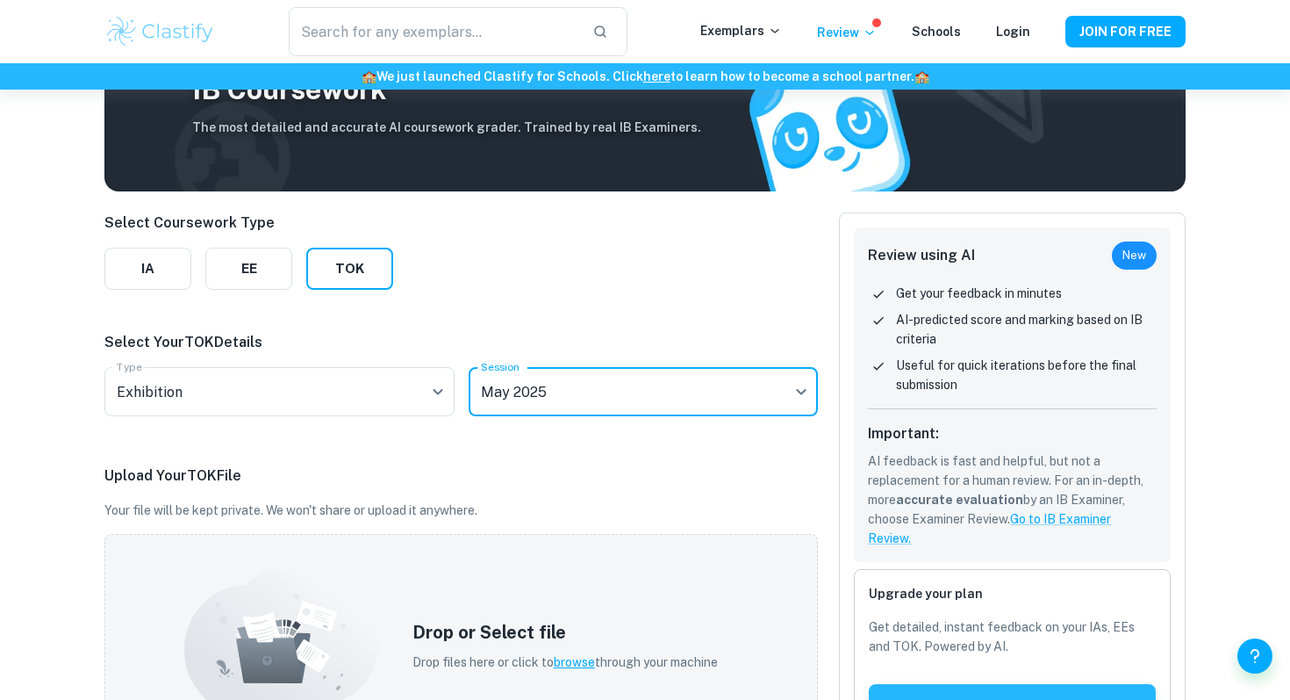
scroll to position [118, 0]
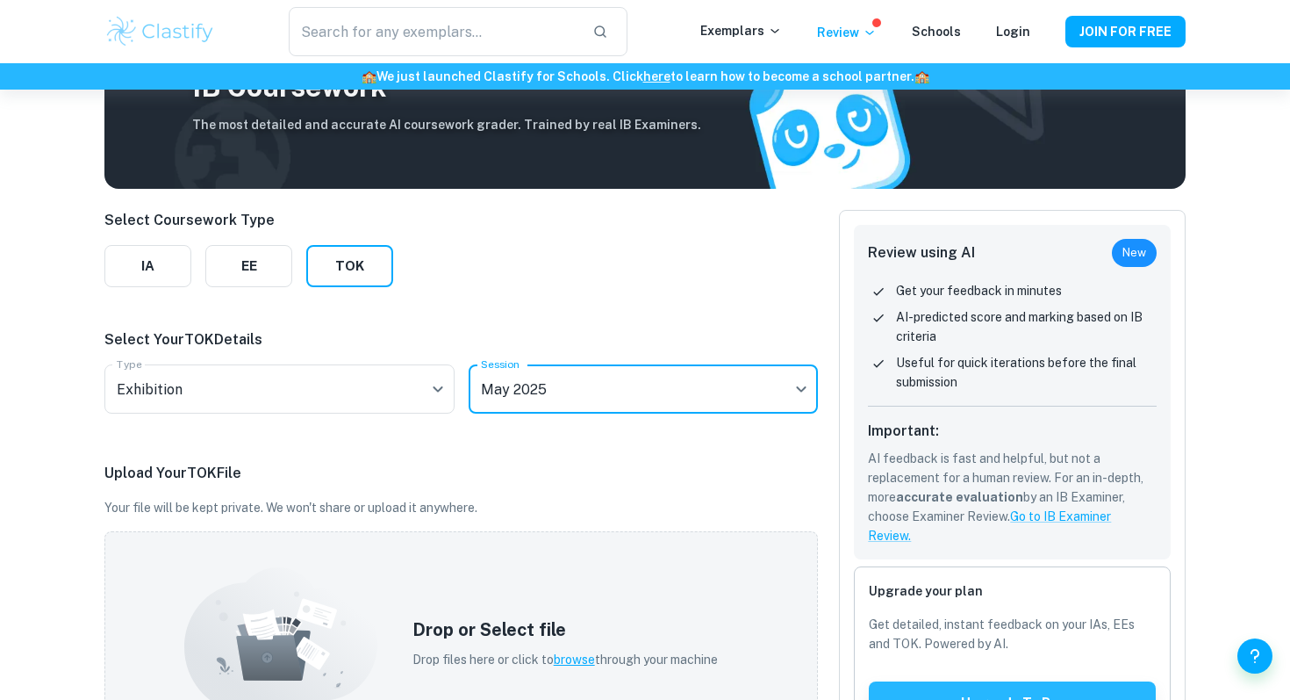
click at [530, 411] on body "We value your privacy We use cookies to enhance your browsing experience, serve…" at bounding box center [645, 321] width 1290 height 700
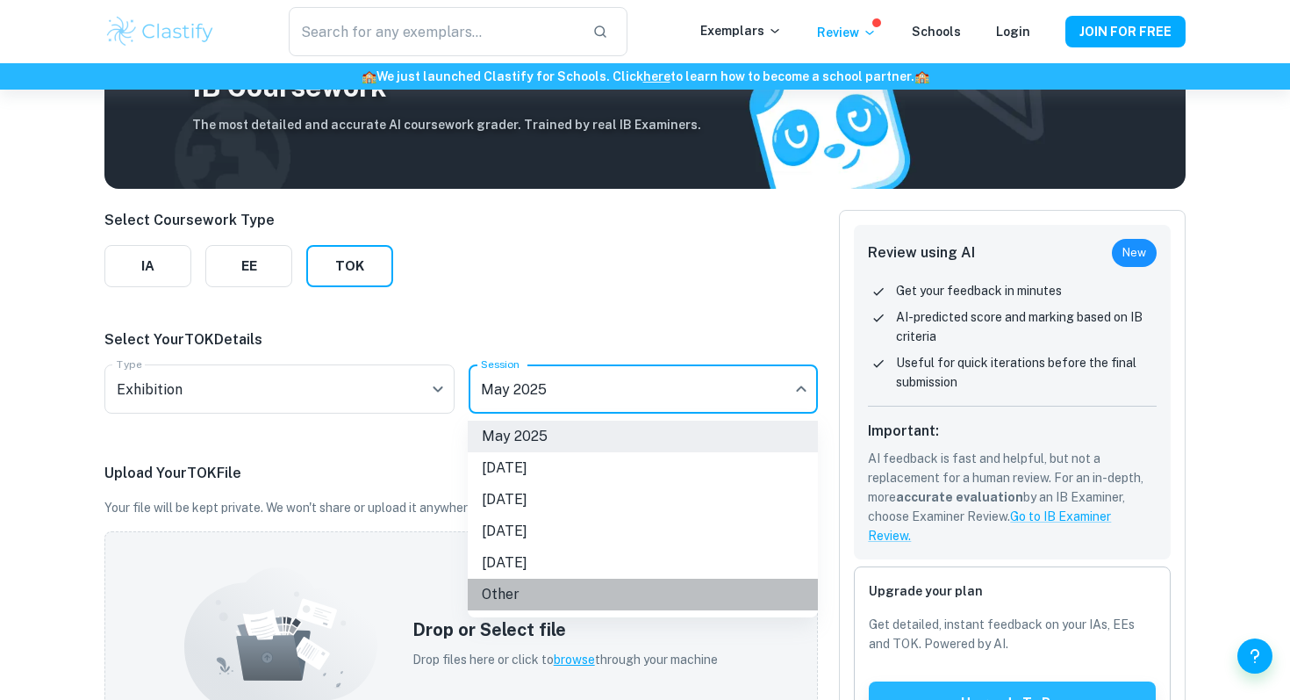
click at [501, 586] on li "Other" at bounding box center [643, 594] width 350 height 32
type input "Other"
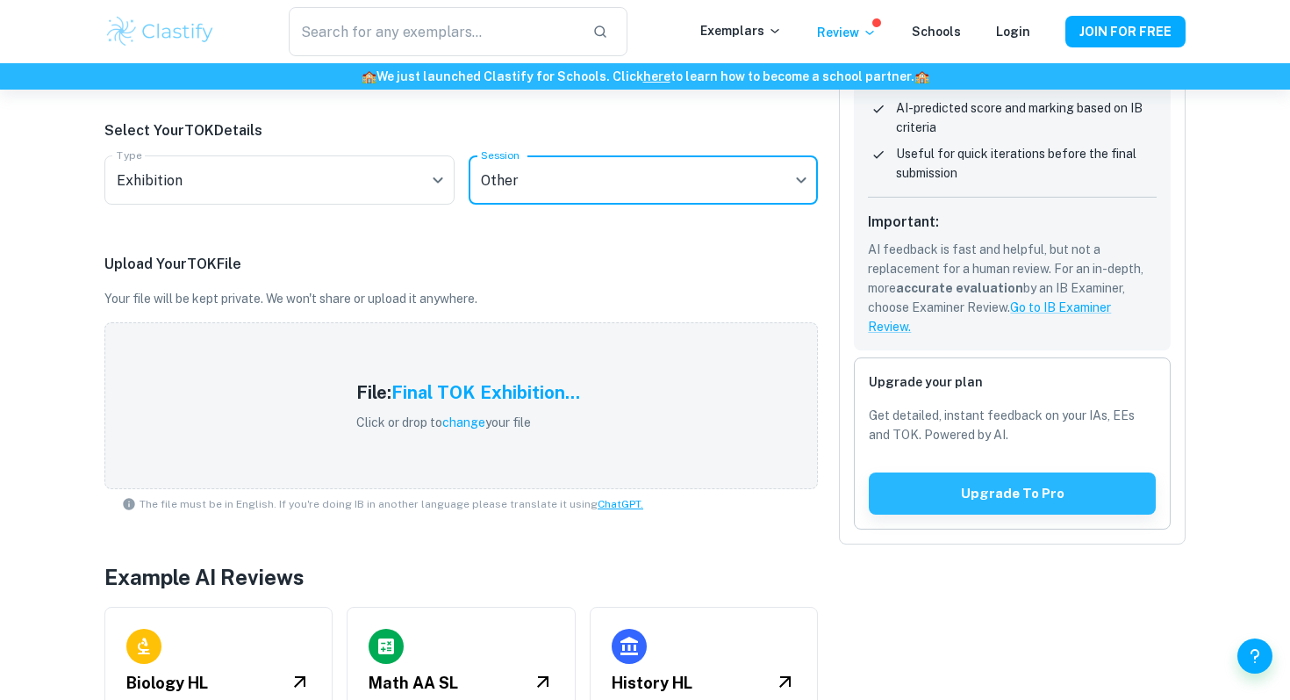
scroll to position [449, 0]
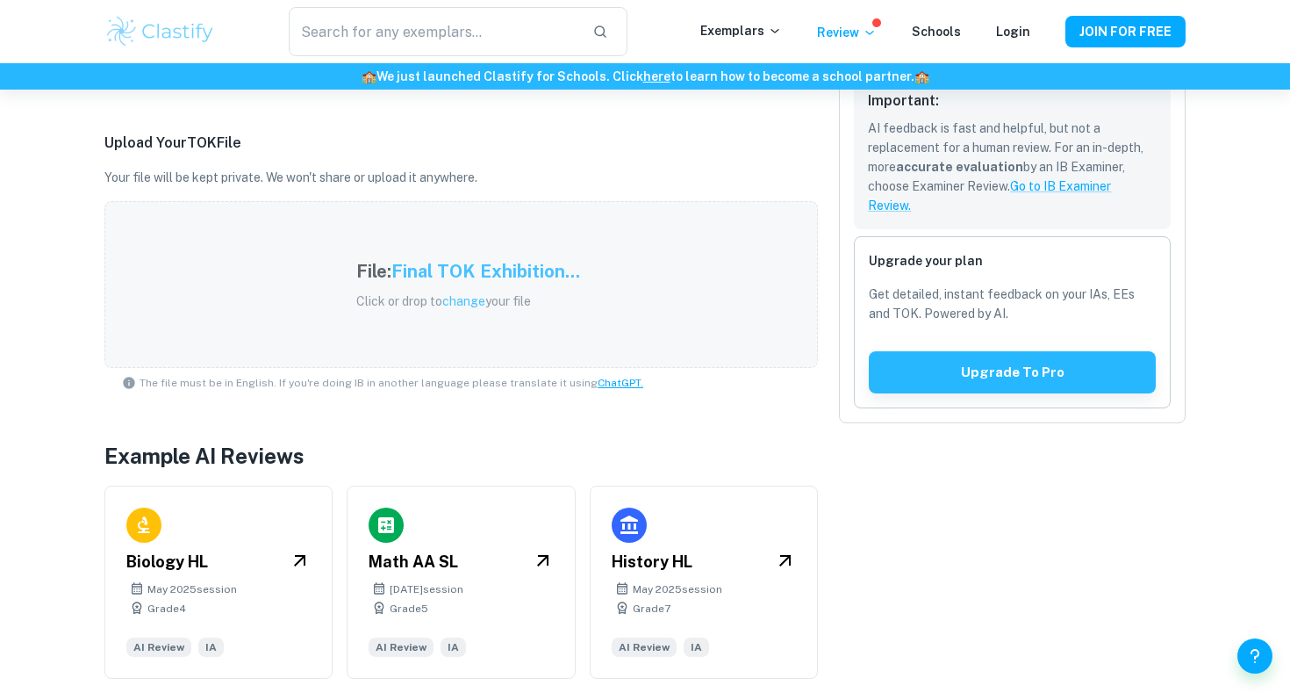
click at [674, 322] on div "File: Final TOK Exhibition... Click or drop to change your file" at bounding box center [461, 284] width 714 height 167
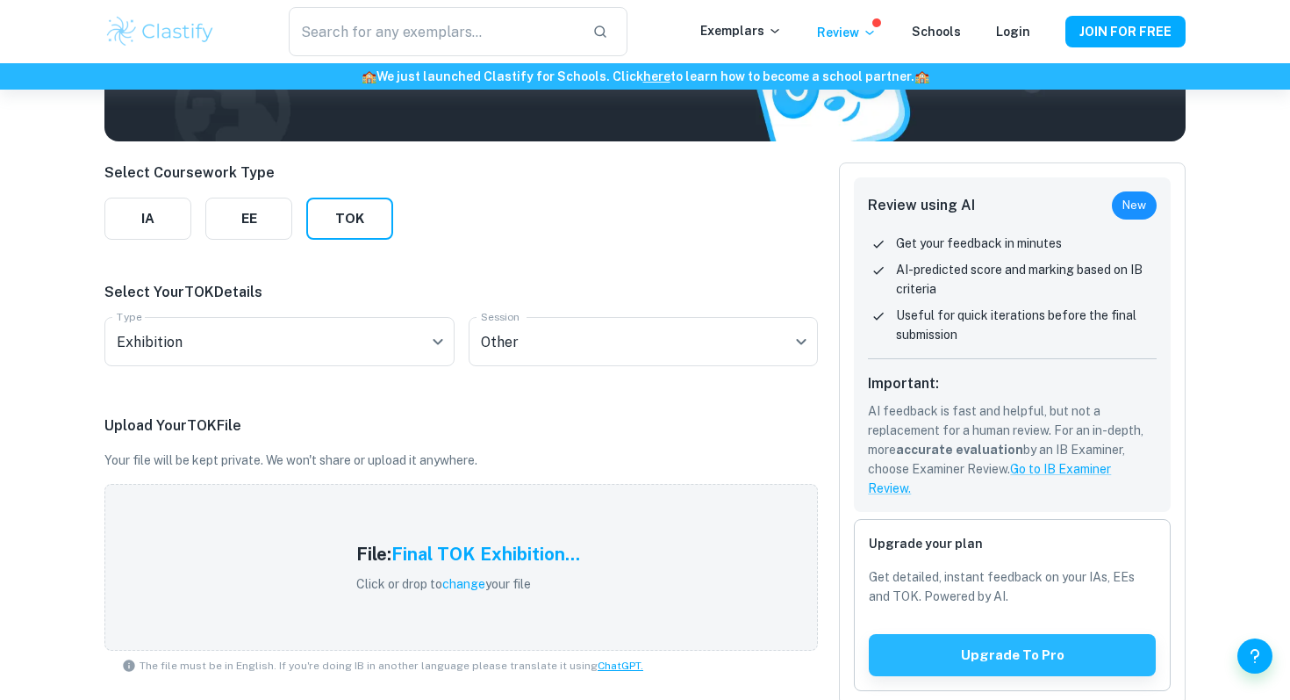
scroll to position [324, 0]
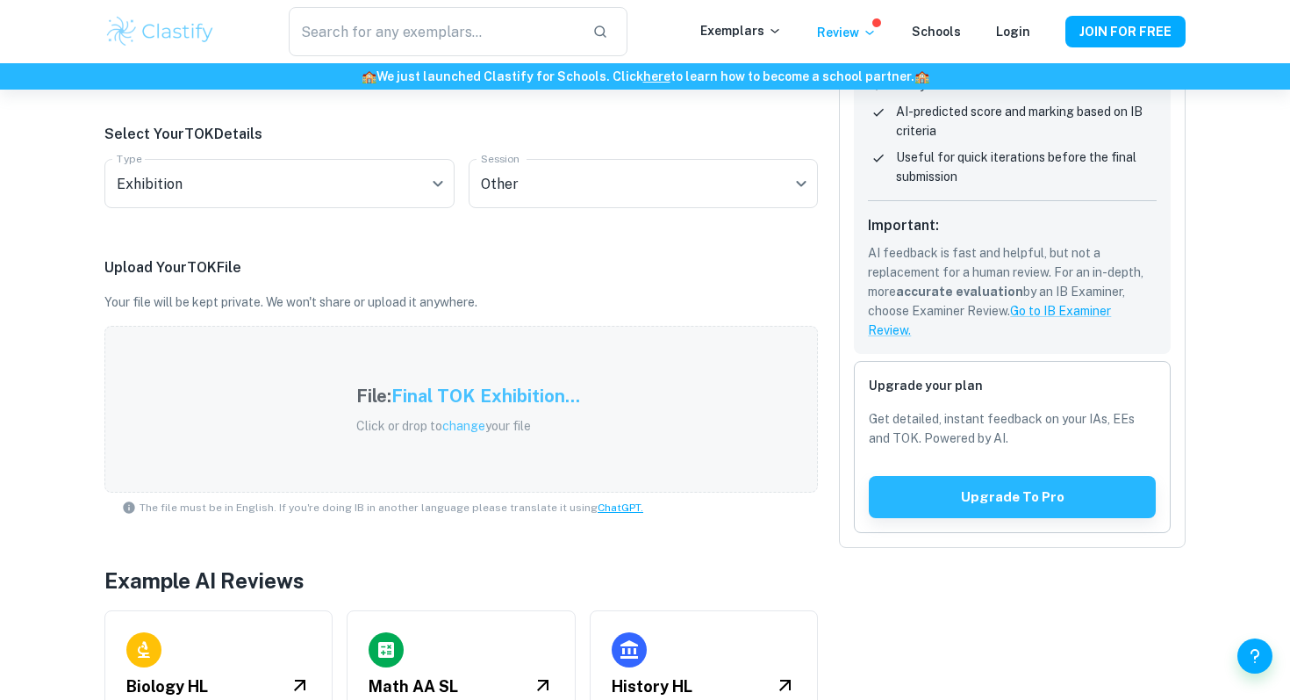
click at [465, 427] on span "change" at bounding box center [463, 426] width 43 height 14
click at [699, 446] on div "File: Final TOK Exhibition... Click or drop to change your file" at bounding box center [461, 409] width 714 height 167
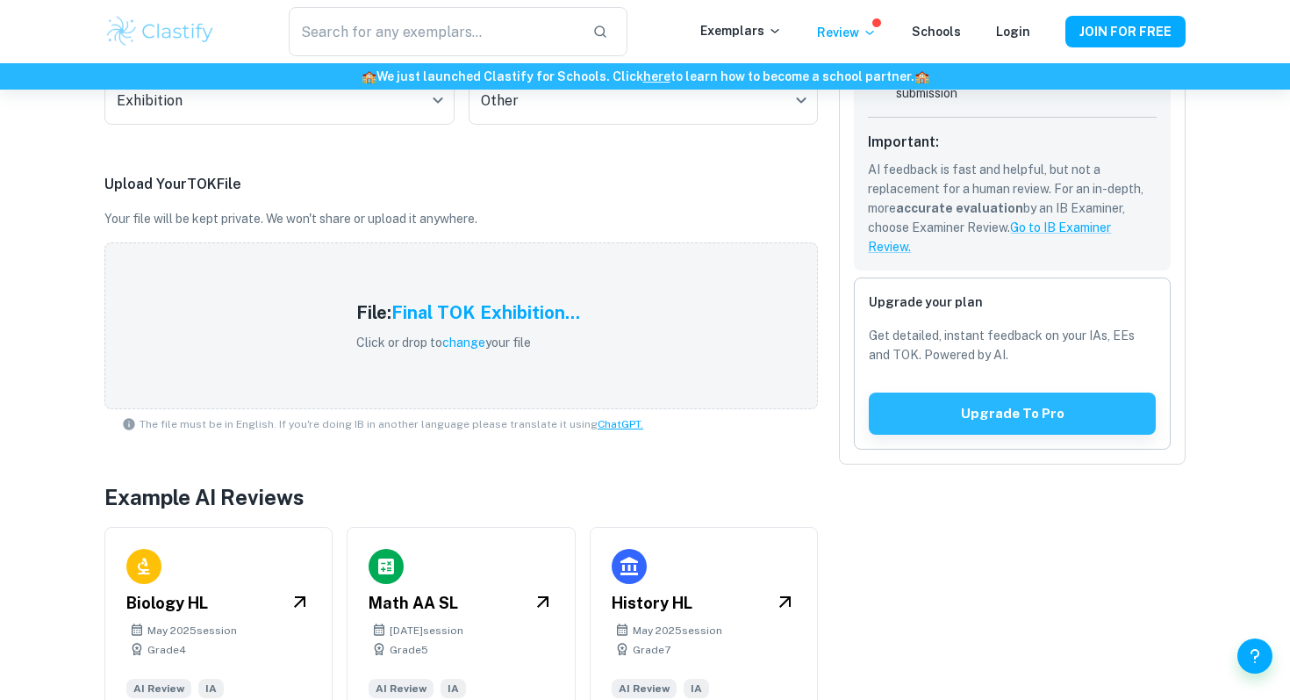
scroll to position [402, 0]
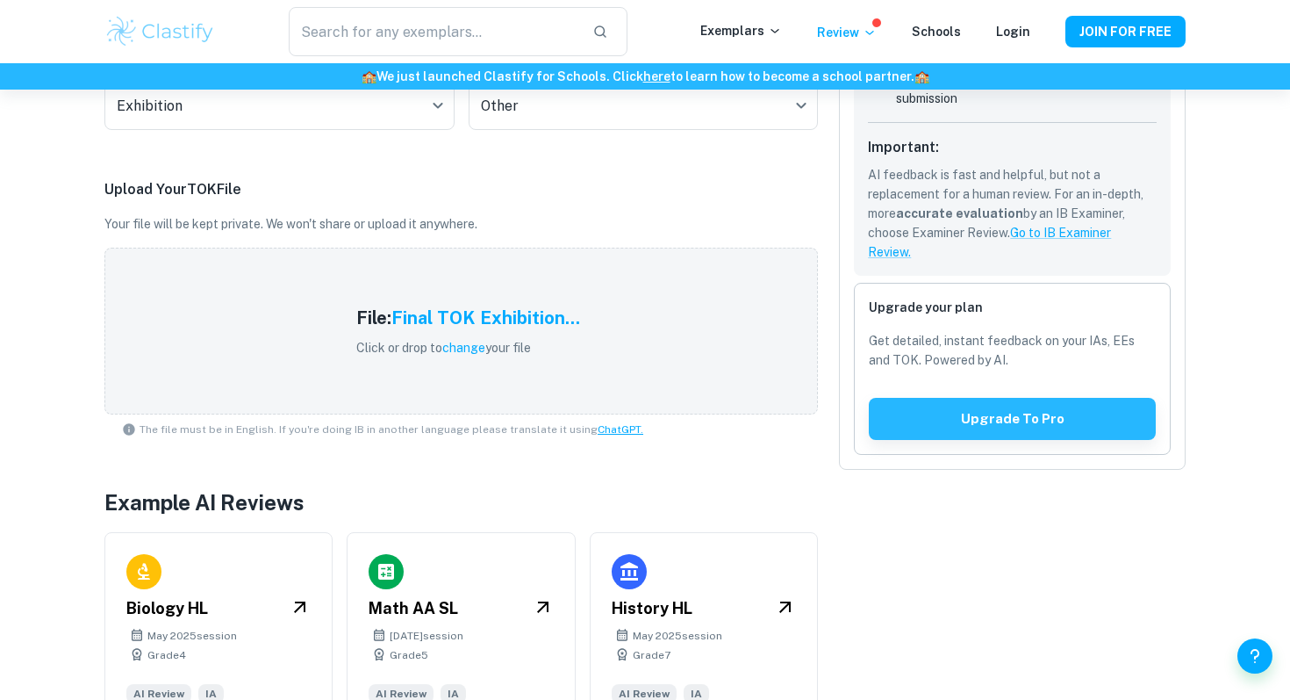
click at [128, 431] on icon at bounding box center [128, 429] width 21 height 14
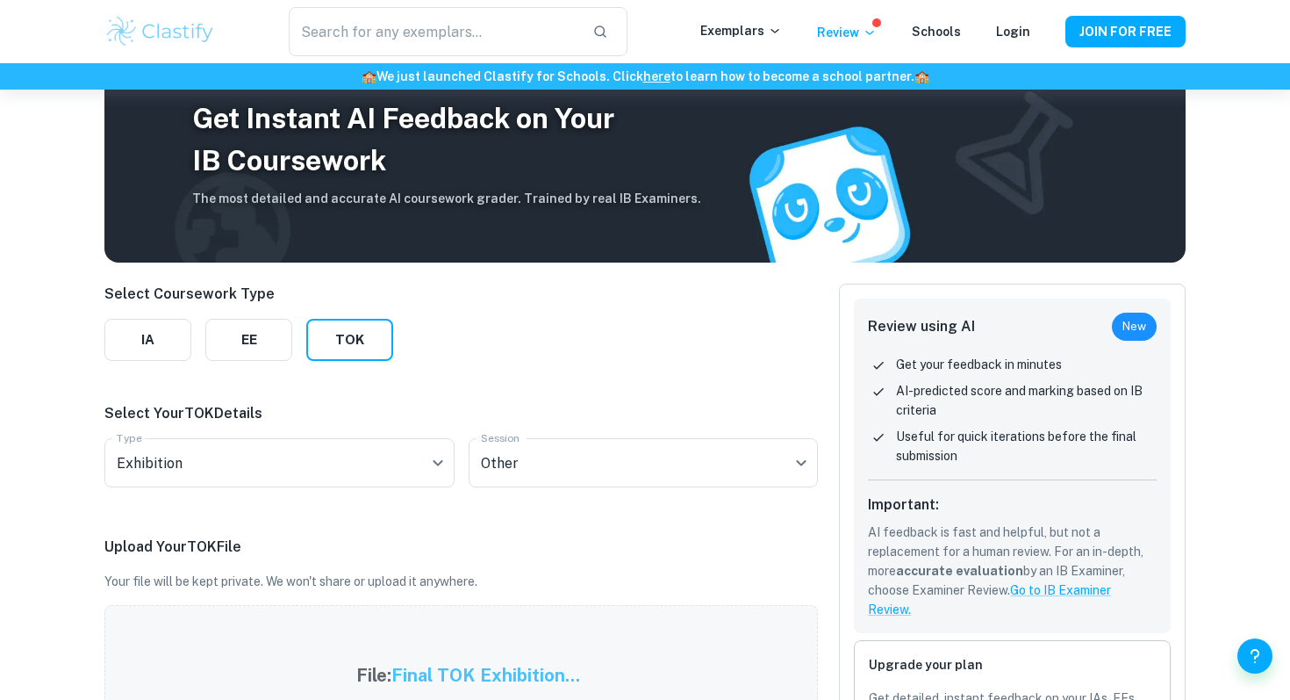
scroll to position [0, 0]
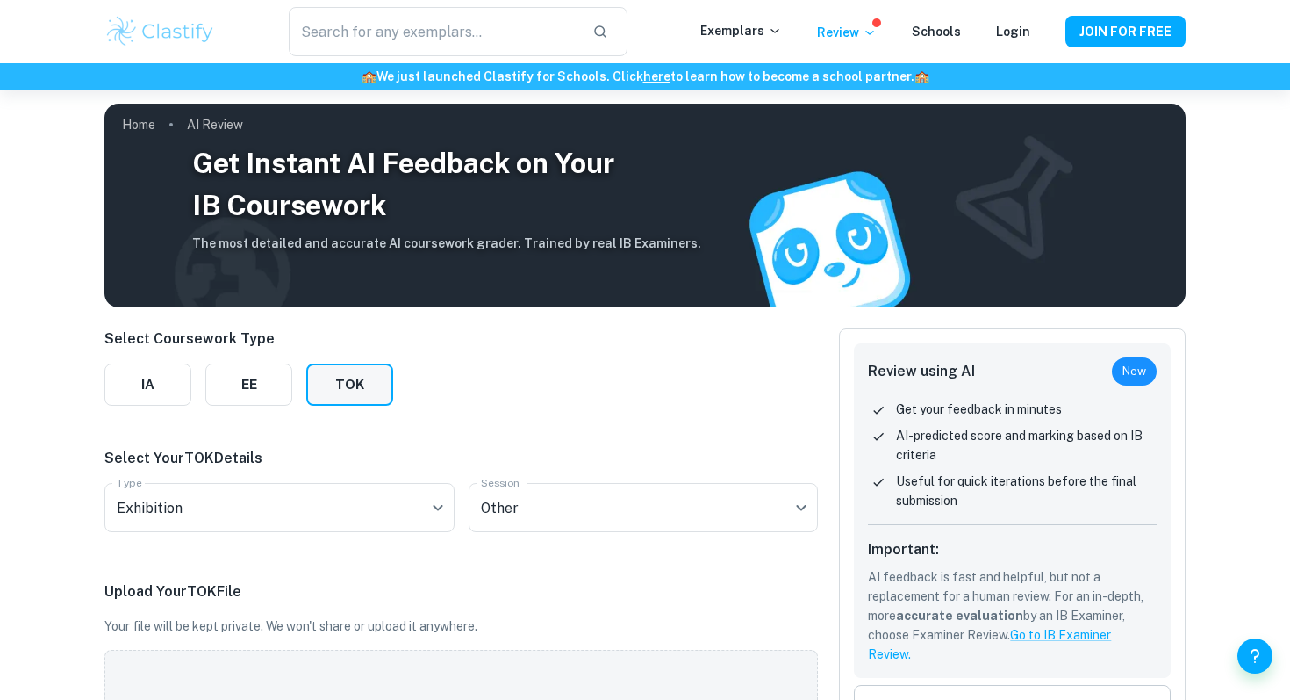
click at [370, 391] on button "TOK" at bounding box center [349, 384] width 87 height 42
click at [306, 363] on button "TOK" at bounding box center [349, 384] width 87 height 42
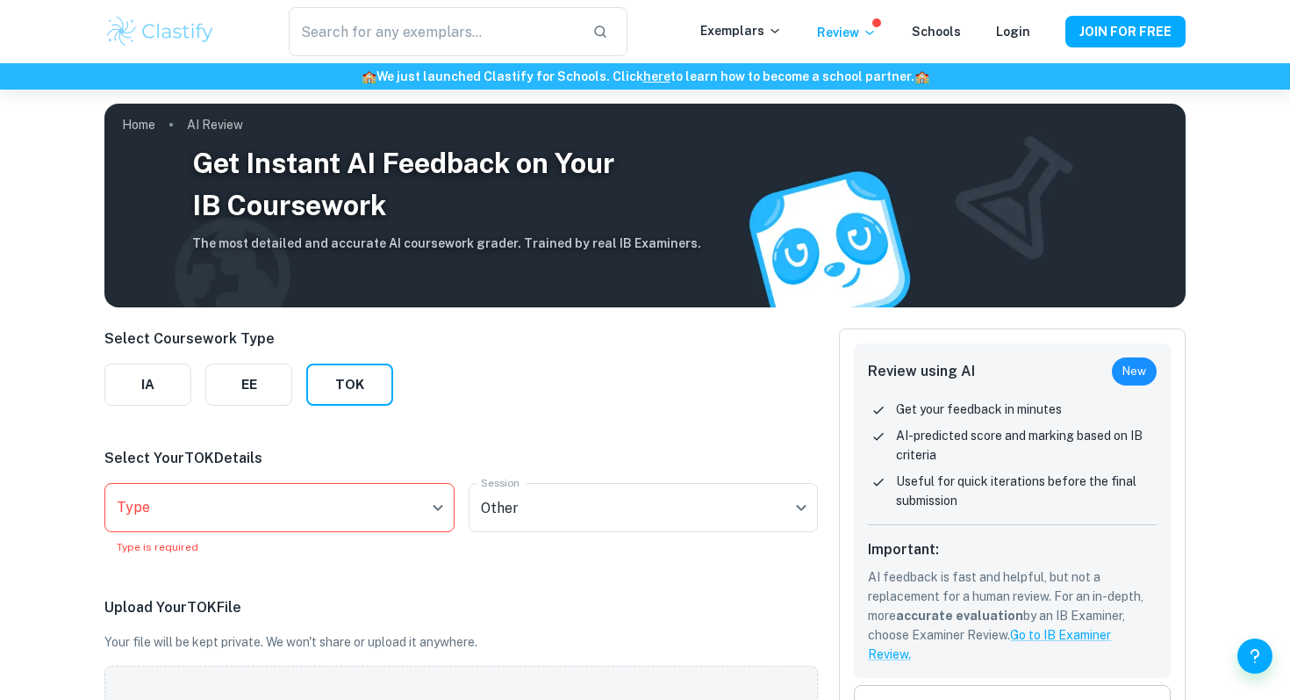
click at [306, 363] on button "TOK" at bounding box center [349, 384] width 87 height 42
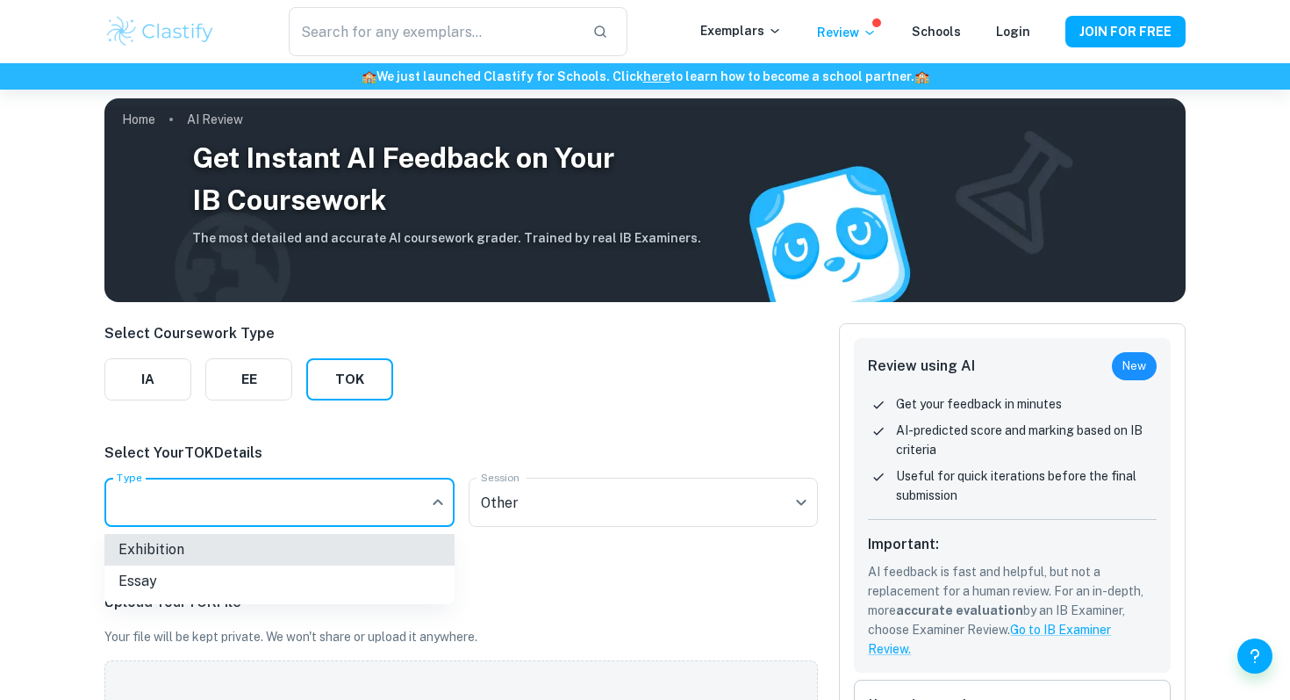
click at [367, 504] on body "We value your privacy We use cookies to enhance your browsing experience, serve…" at bounding box center [645, 434] width 1290 height 700
click at [341, 543] on li "Exhibition" at bounding box center [279, 550] width 350 height 32
type input "Exhibition"
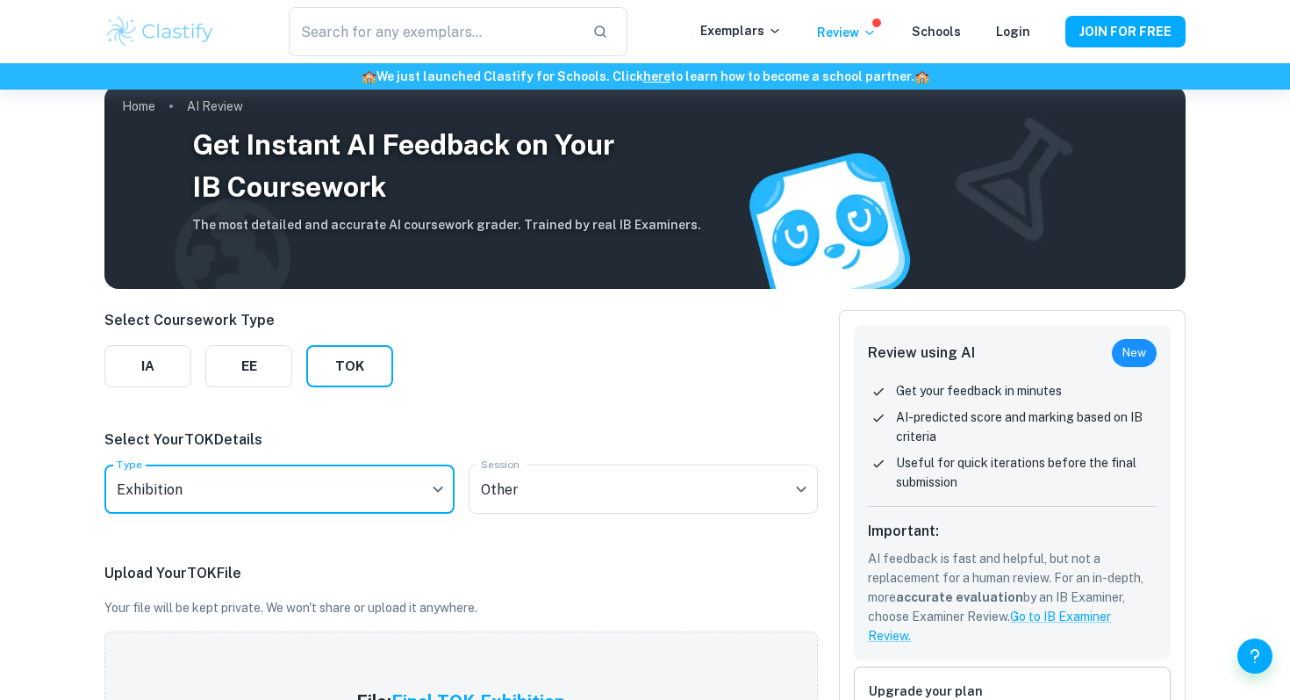
scroll to position [20, 0]
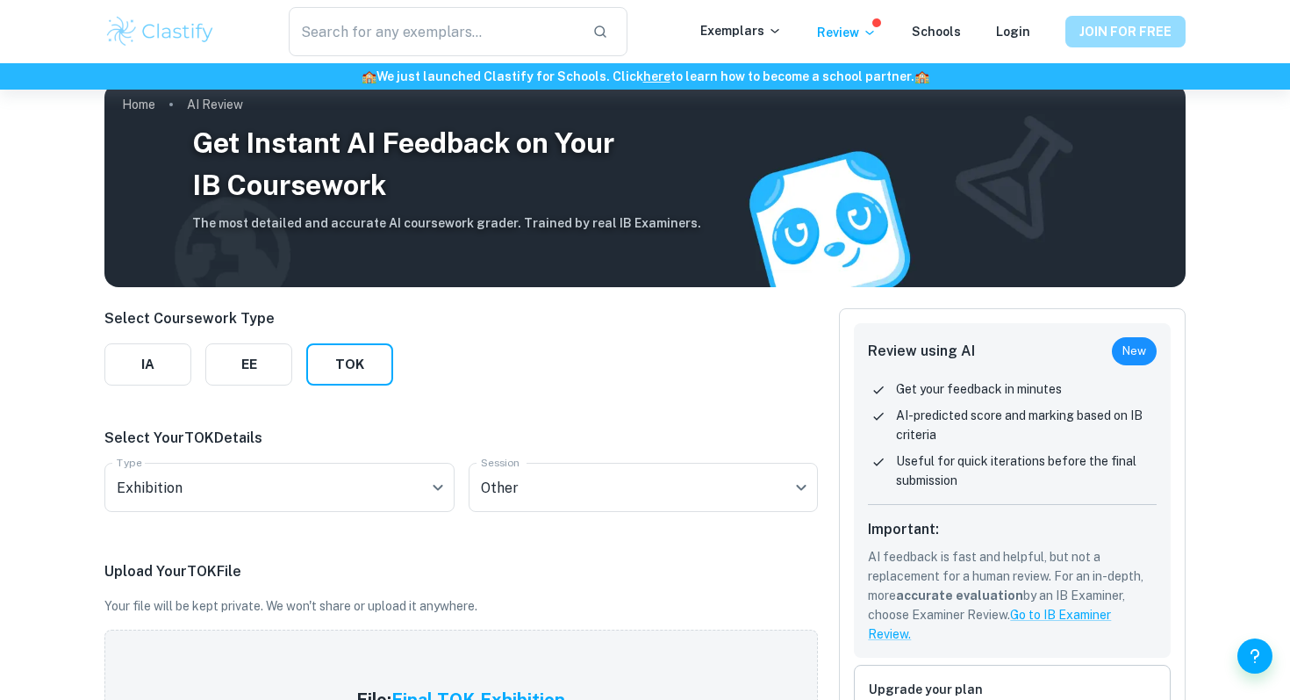
click at [1114, 30] on button "JOIN FOR FREE" at bounding box center [1126, 32] width 120 height 32
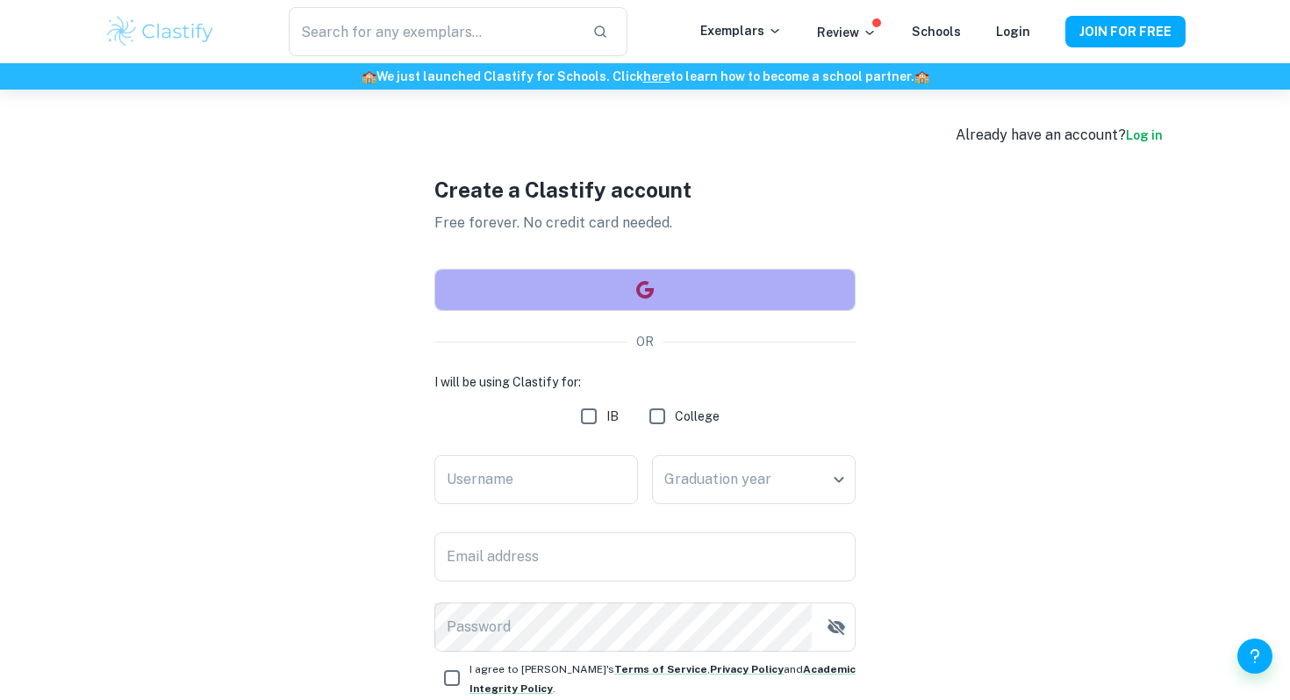
click at [735, 300] on button "button" at bounding box center [644, 290] width 421 height 42
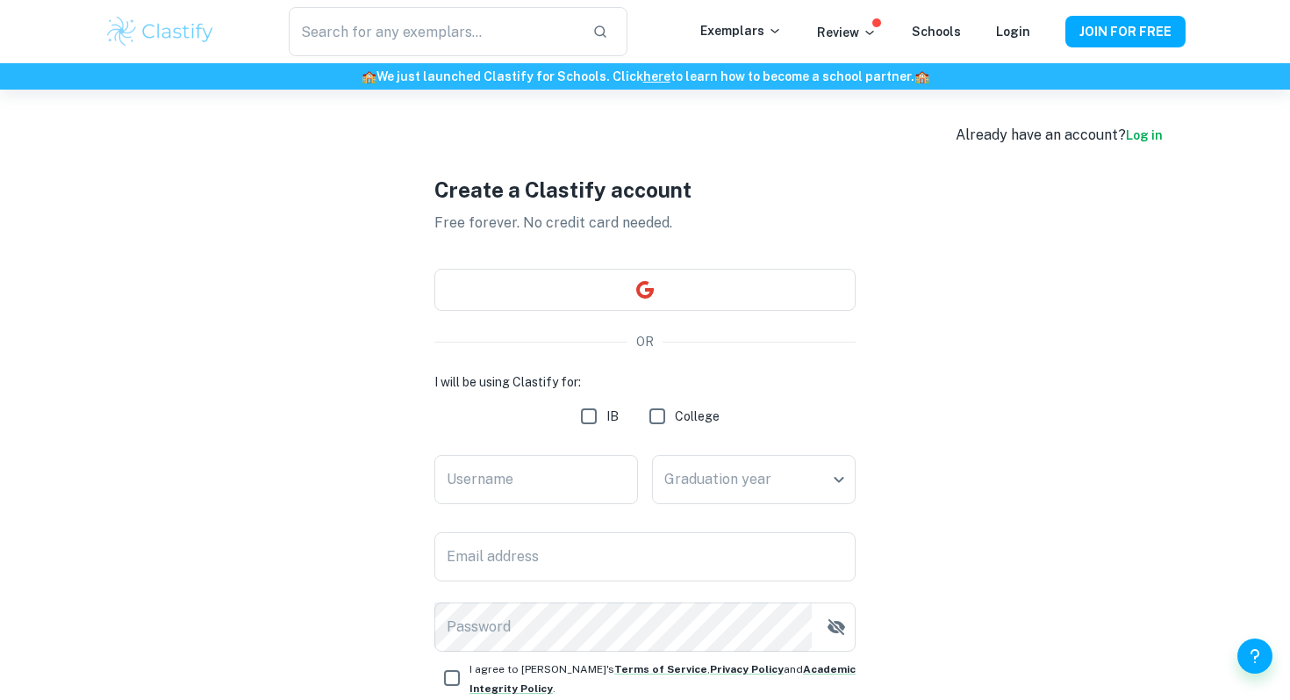
click at [1133, 119] on div "Create a Clastify account Free forever. No credit card needed. OR I will be usi…" at bounding box center [644, 481] width 1081 height 783
click at [1139, 131] on link "Log in" at bounding box center [1144, 135] width 37 height 14
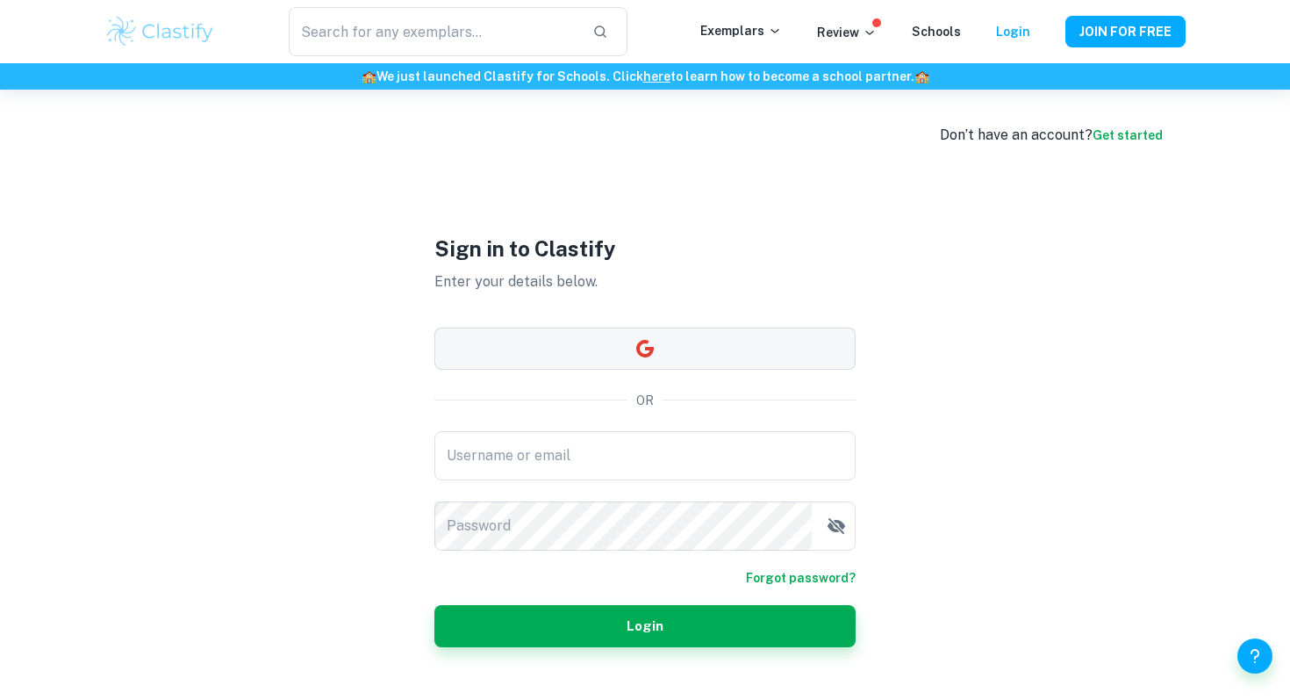
click at [541, 334] on button "button" at bounding box center [644, 348] width 421 height 42
click at [874, 37] on icon at bounding box center [870, 32] width 14 height 14
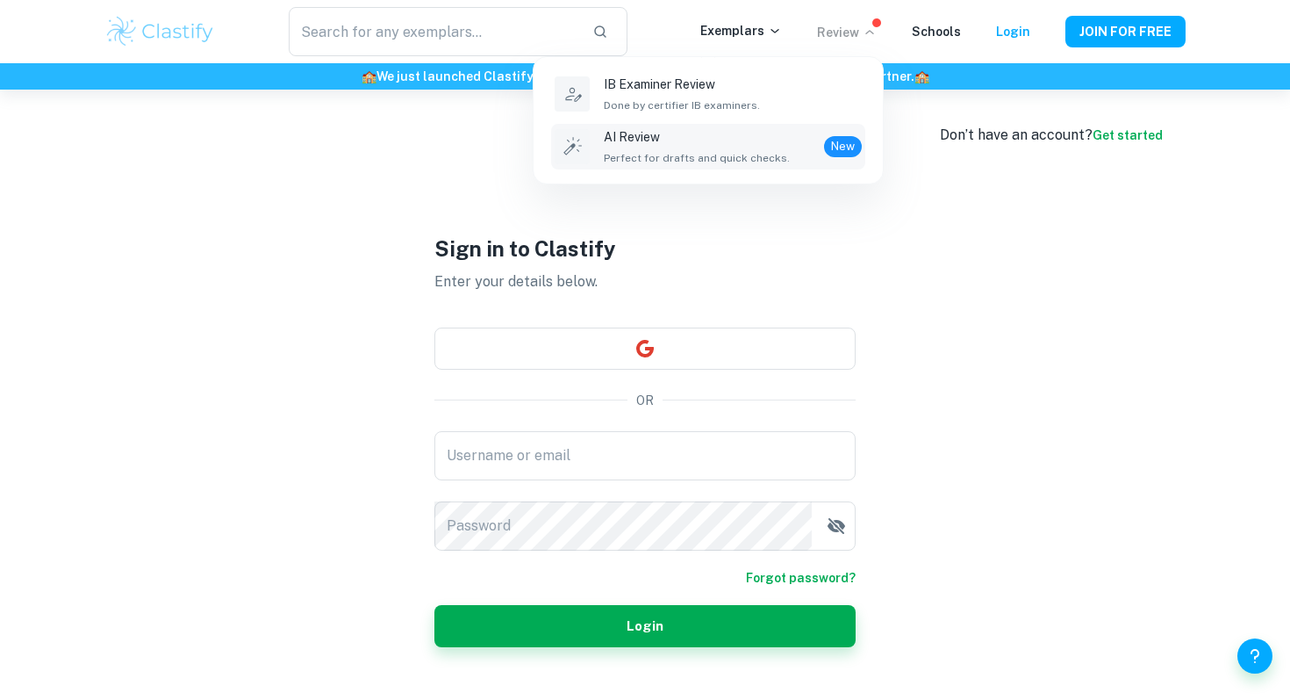
click at [705, 146] on p "AI Review" at bounding box center [697, 136] width 186 height 19
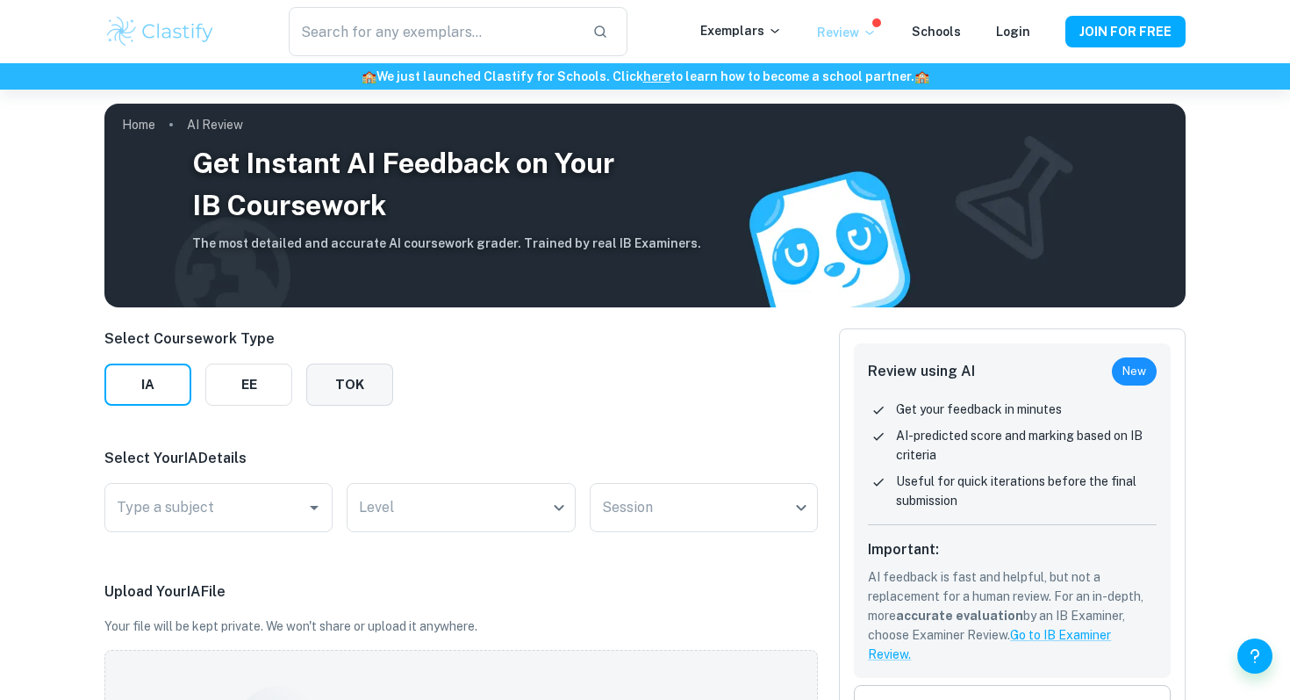
click at [324, 384] on button "TOK" at bounding box center [349, 384] width 87 height 42
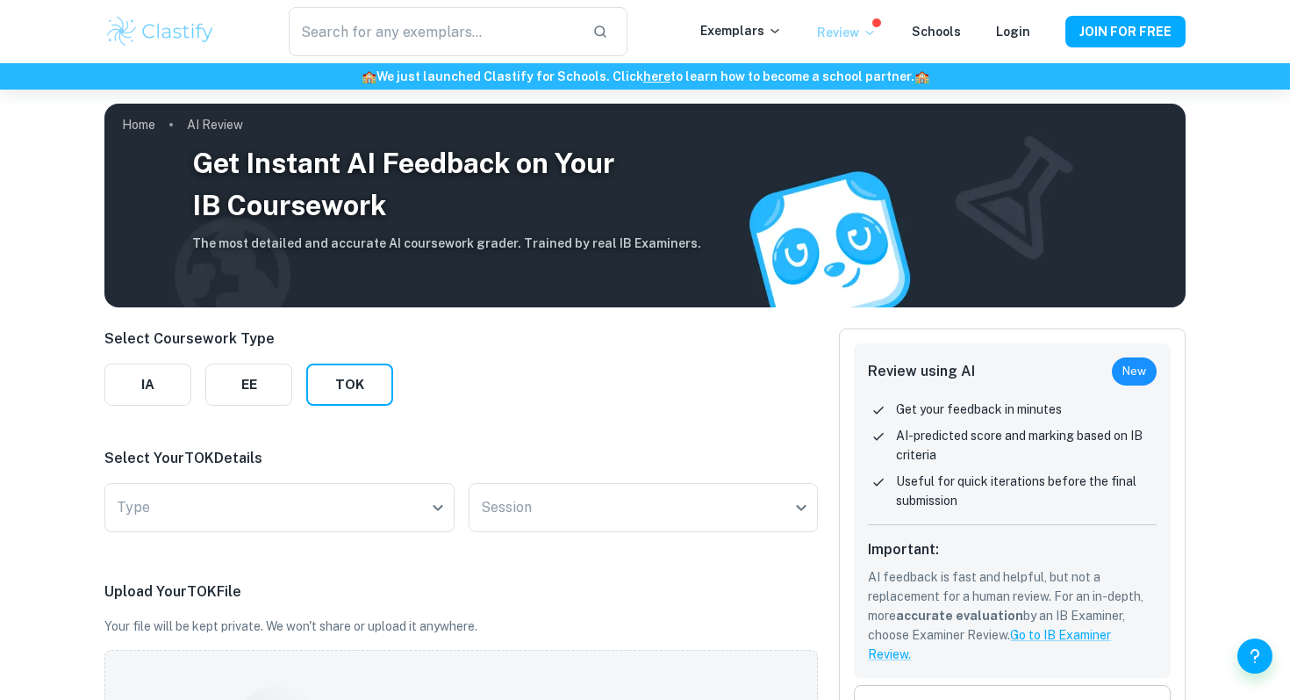
click at [235, 481] on div "Select Your TOK Details Type ​ Type Session ​ Session" at bounding box center [461, 493] width 714 height 91
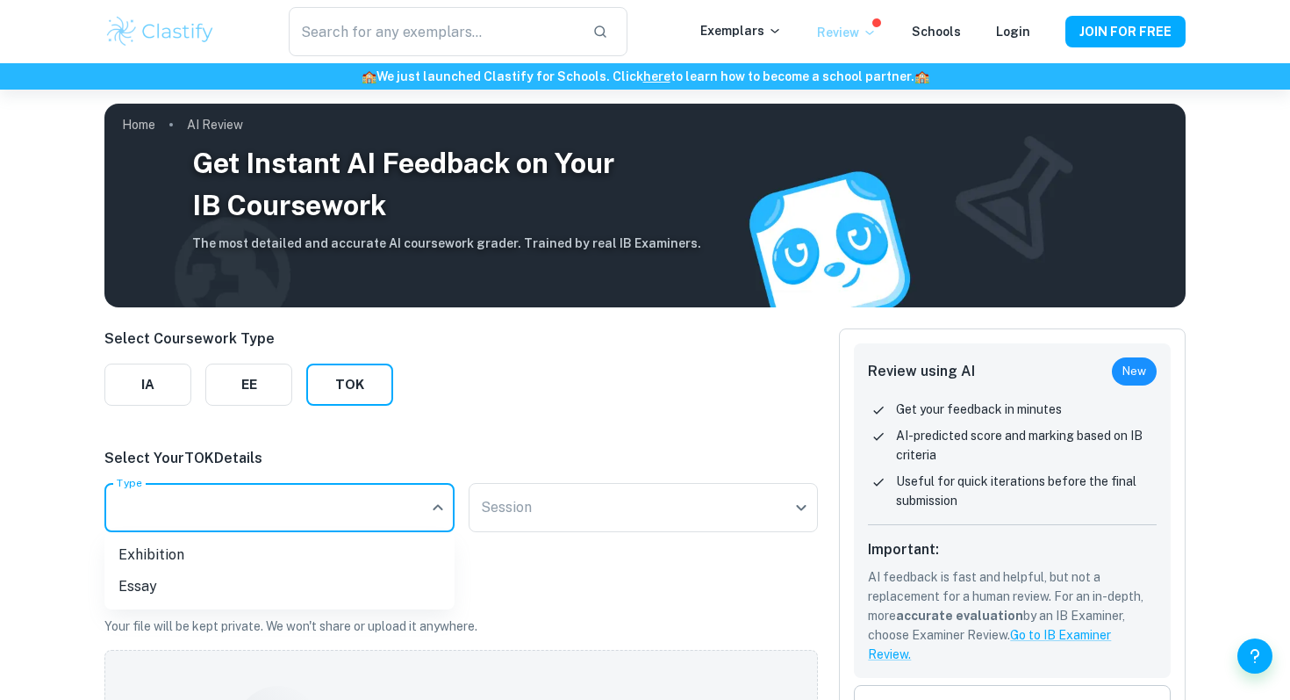
click at [234, 498] on body "We value your privacy We use cookies to enhance your browsing experience, serve…" at bounding box center [645, 440] width 1290 height 700
click at [230, 550] on li "Exhibition" at bounding box center [279, 555] width 350 height 32
type input "Exhibition"
